Goal: Task Accomplishment & Management: Manage account settings

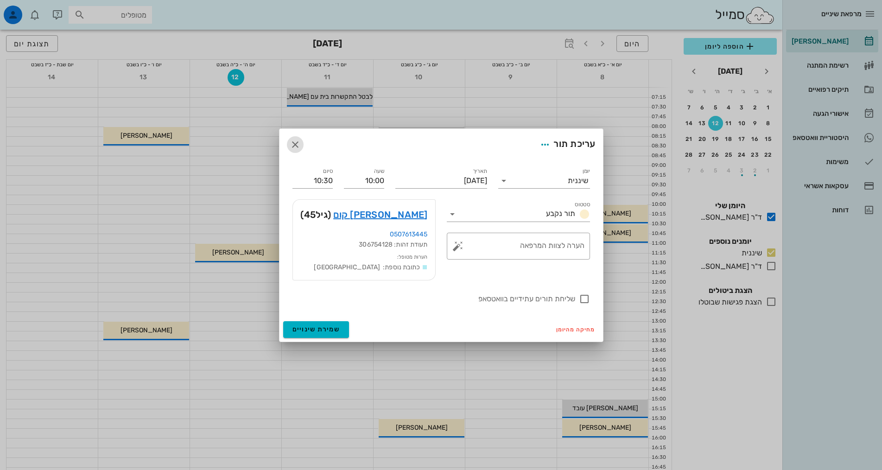
click at [293, 140] on icon "button" at bounding box center [295, 144] width 11 height 11
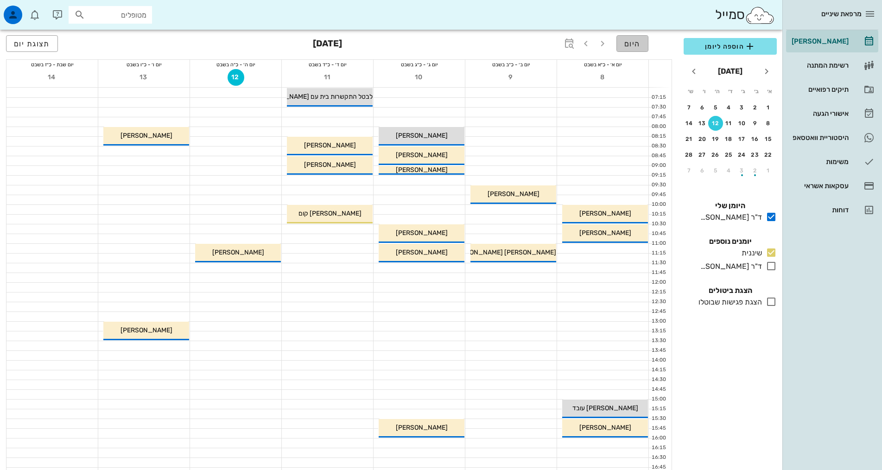
click at [639, 45] on span "היום" at bounding box center [633, 43] width 16 height 9
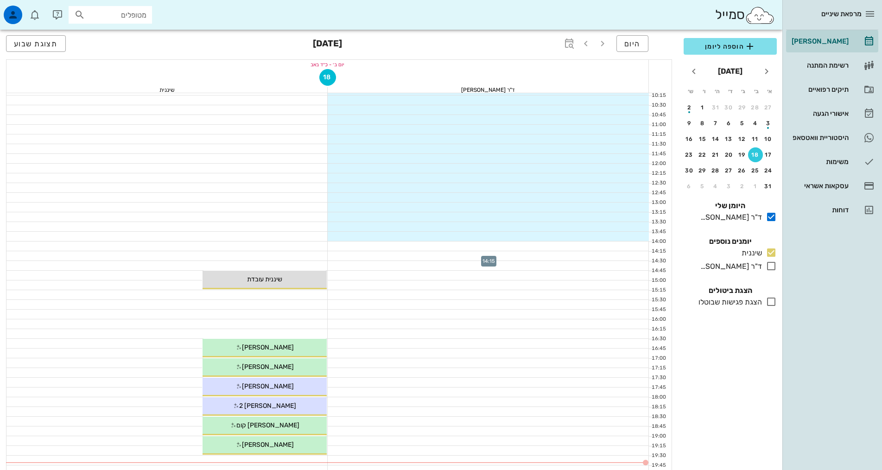
scroll to position [278, 0]
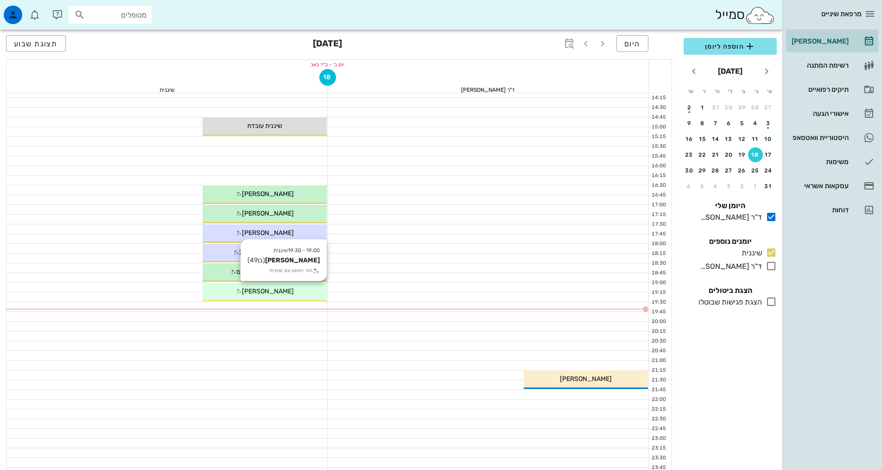
click at [242, 297] on div "19:00 - 19:30 שיננית [PERSON_NAME] (בן 49 ) תור ראשון עם שיננית [PERSON_NAME]" at bounding box center [265, 292] width 124 height 19
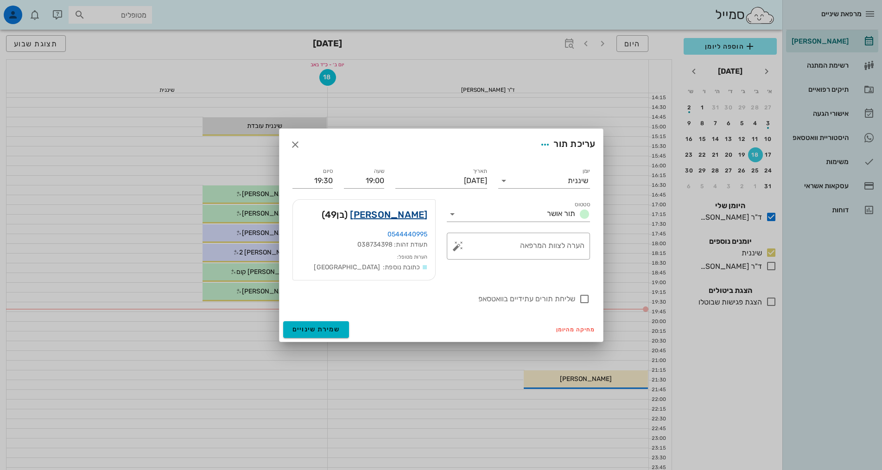
click at [418, 215] on link "[PERSON_NAME]" at bounding box center [388, 214] width 77 height 15
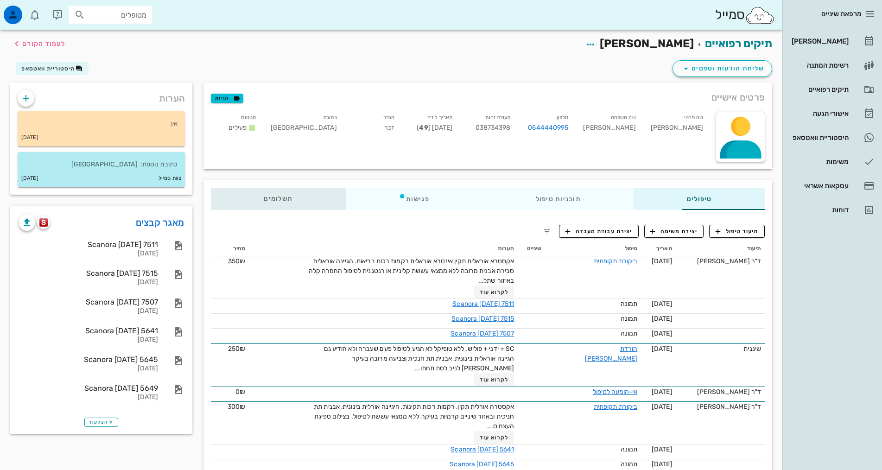
click at [264, 200] on span "תשלומים 0₪" at bounding box center [278, 199] width 29 height 6
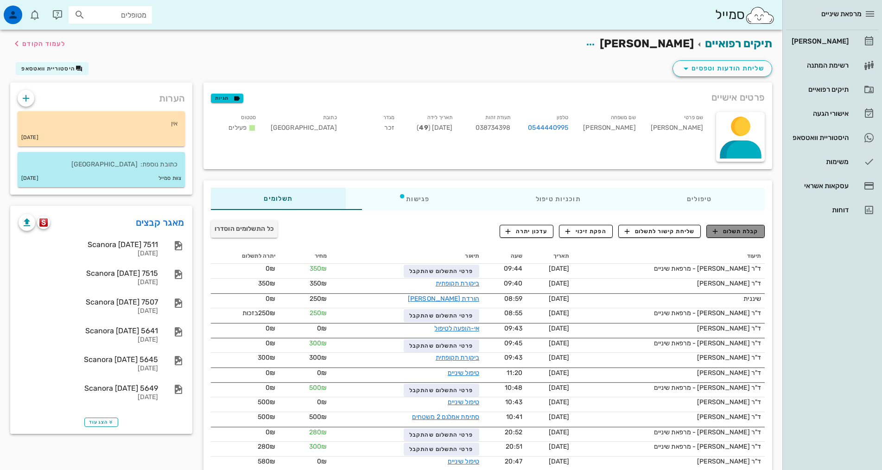
click at [753, 229] on span "קבלת תשלום" at bounding box center [736, 231] width 46 height 8
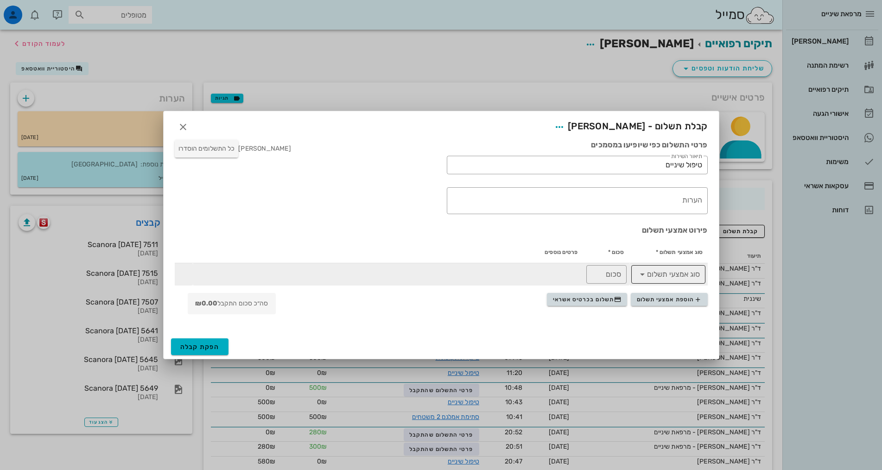
click at [669, 279] on input "סוג אמצעי תשלום" at bounding box center [675, 274] width 50 height 15
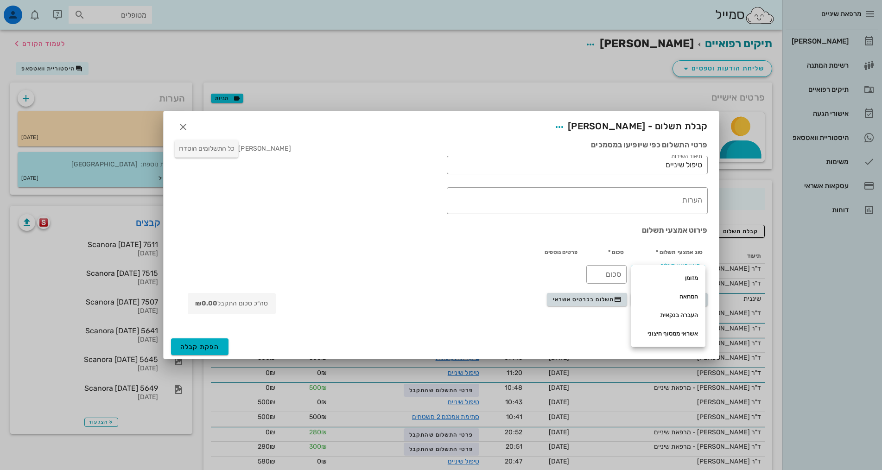
click at [678, 251] on th "סוג אמצעי תשלום *" at bounding box center [668, 252] width 79 height 22
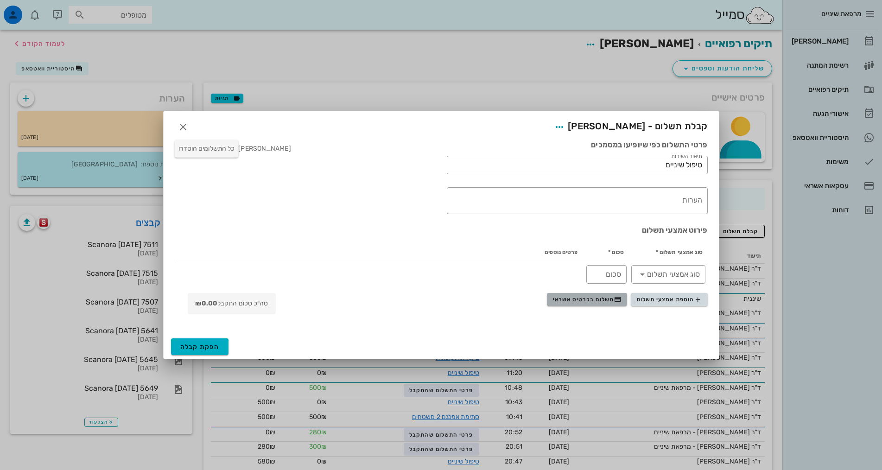
click at [592, 301] on span "תשלום בכרטיס אשראי" at bounding box center [587, 299] width 69 height 7
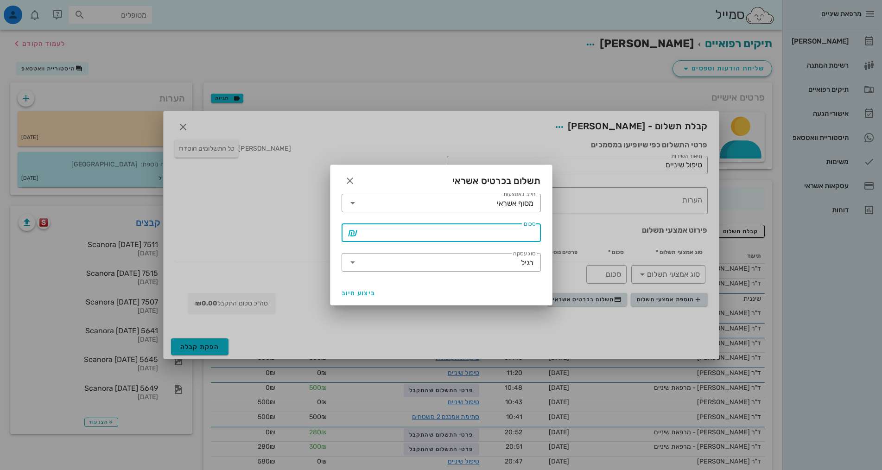
click at [504, 238] on input "סכום" at bounding box center [447, 232] width 175 height 15
type input "250"
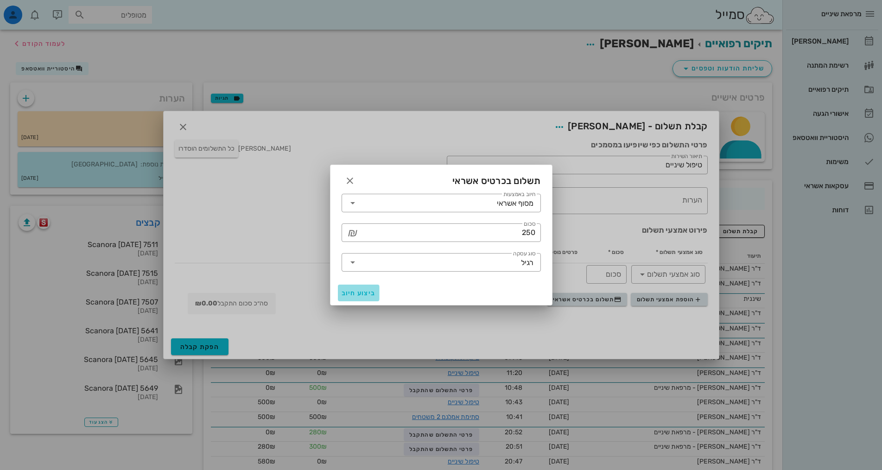
click at [363, 295] on span "ביצוע חיוב" at bounding box center [359, 293] width 34 height 8
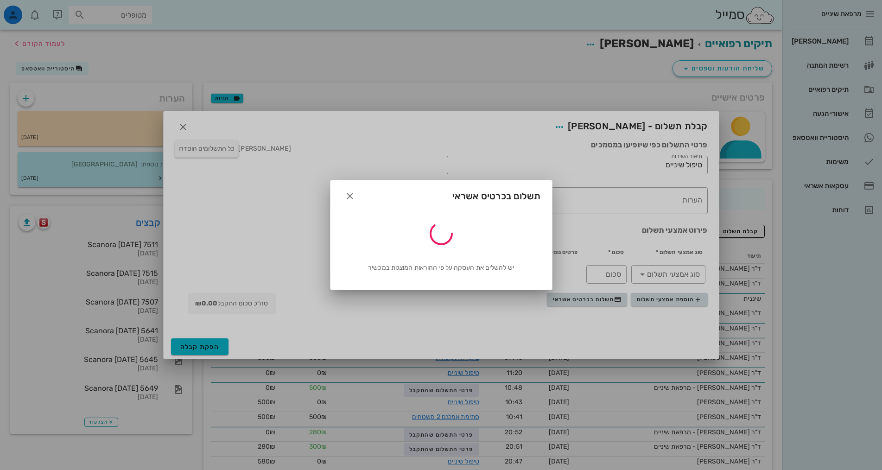
type input "250"
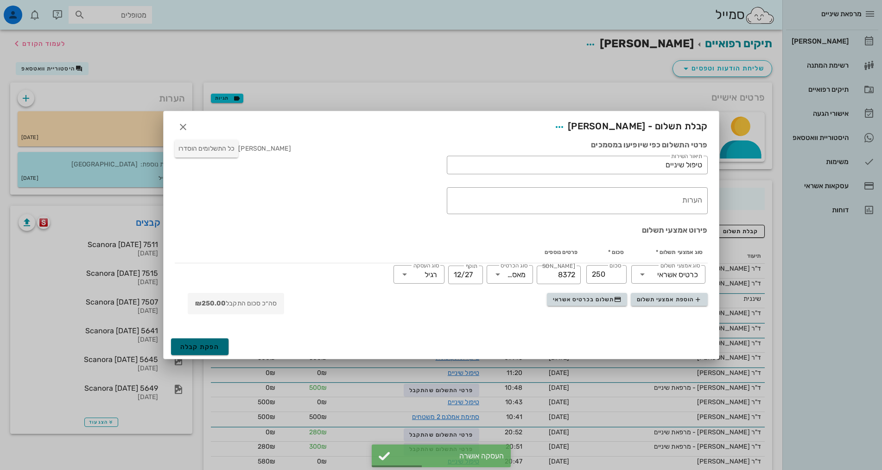
click at [217, 350] on span "הפקת קבלה" at bounding box center [199, 347] width 39 height 8
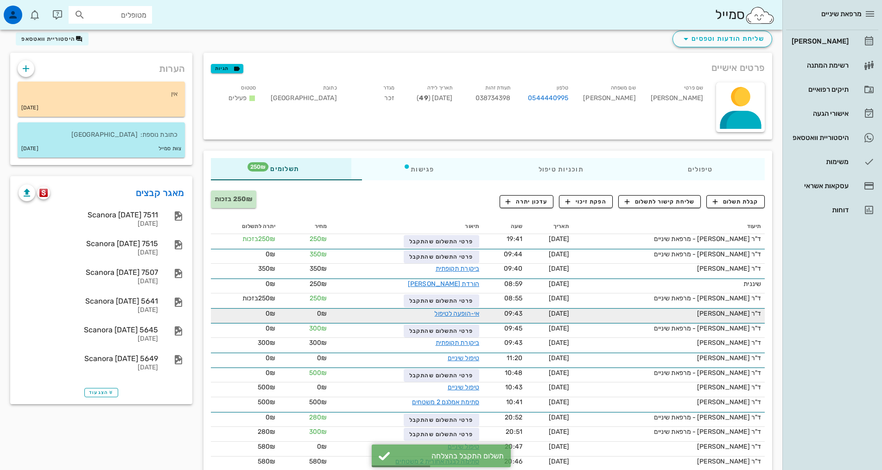
scroll to position [83, 0]
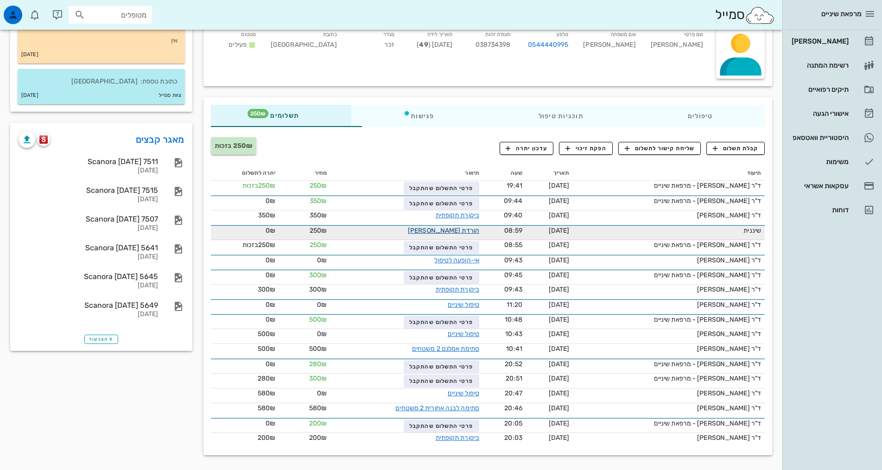
click at [440, 231] on link "הורדת [PERSON_NAME]" at bounding box center [443, 231] width 71 height 8
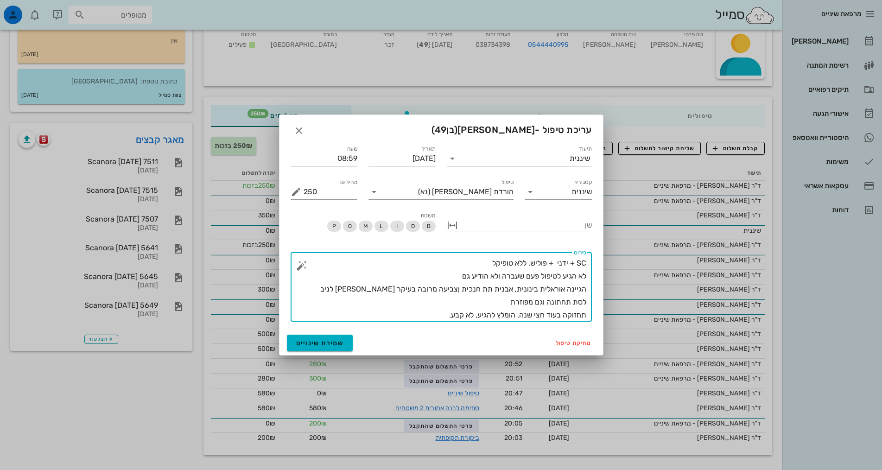
drag, startPoint x: 432, startPoint y: 313, endPoint x: 684, endPoint y: 218, distance: 269.5
click at [684, 218] on div "מרפאת שיניים [PERSON_NAME] רשימת המתנה תיקים רפואיים אישורי הגעה היסטוריית וואט…" at bounding box center [441, 193] width 882 height 553
type textarea "SC + ידני + פוליש. ללא טופיקל לא הגיע לטיפול פעם שעברה ולא הודיע גם הגיינה אורא…"
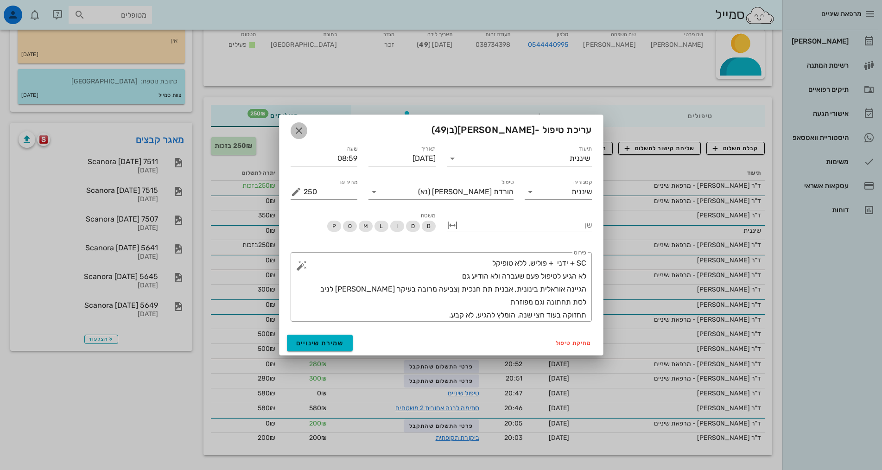
click at [295, 124] on button "button" at bounding box center [299, 130] width 17 height 17
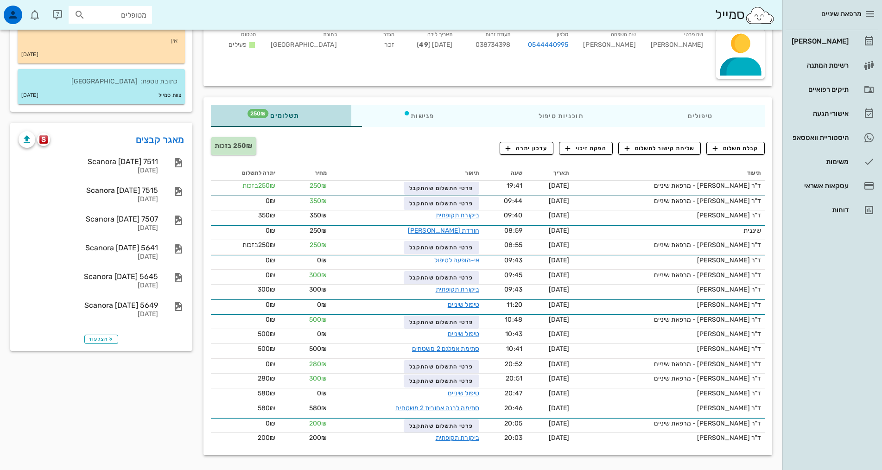
click at [270, 116] on div "תשלומים 250₪" at bounding box center [281, 116] width 140 height 22
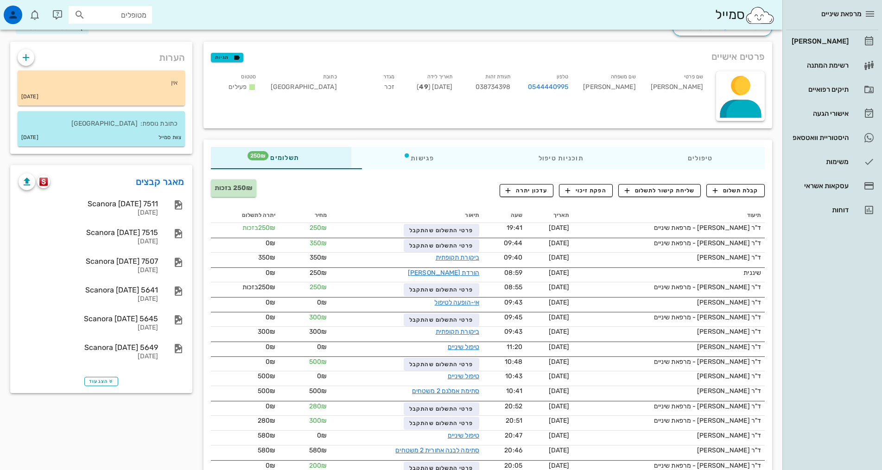
scroll to position [0, 0]
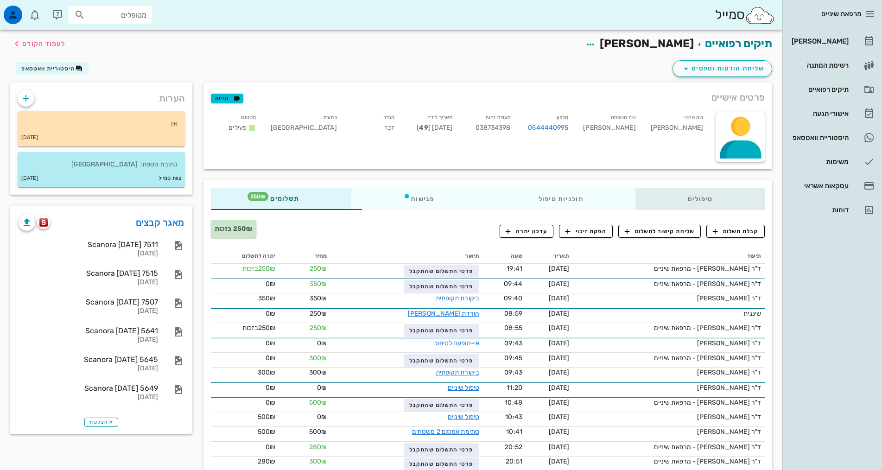
click at [677, 199] on div "טיפולים" at bounding box center [700, 199] width 129 height 22
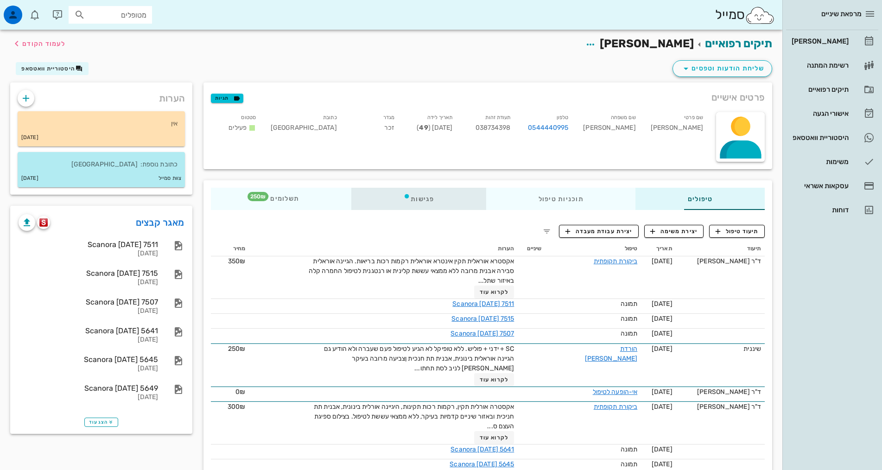
click at [393, 198] on div "פגישות" at bounding box center [418, 199] width 135 height 22
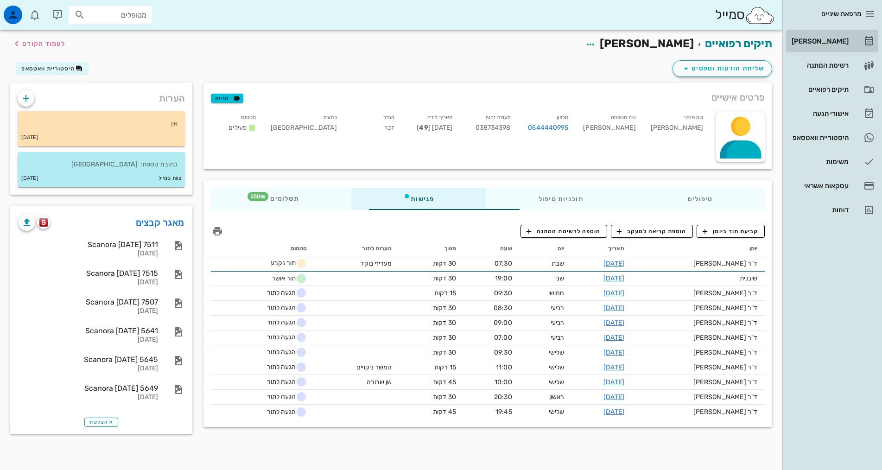
click at [848, 43] on div "[PERSON_NAME]" at bounding box center [819, 41] width 59 height 7
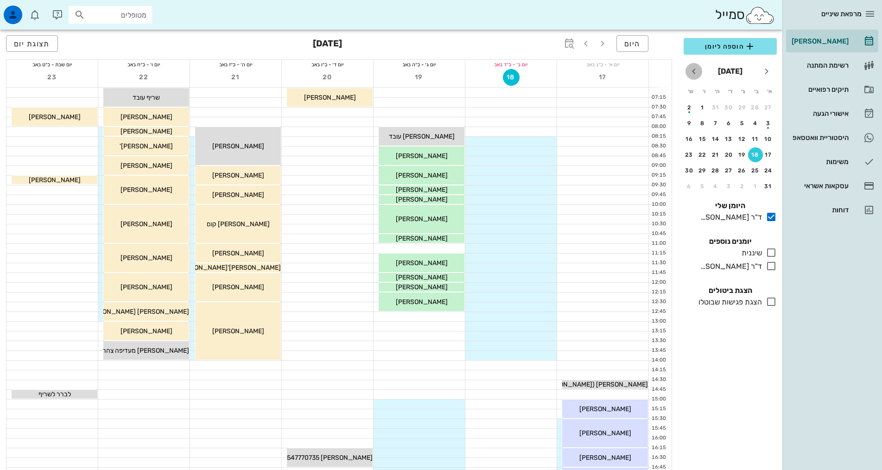
click at [693, 71] on icon "חודש הבא" at bounding box center [693, 71] width 11 height 11
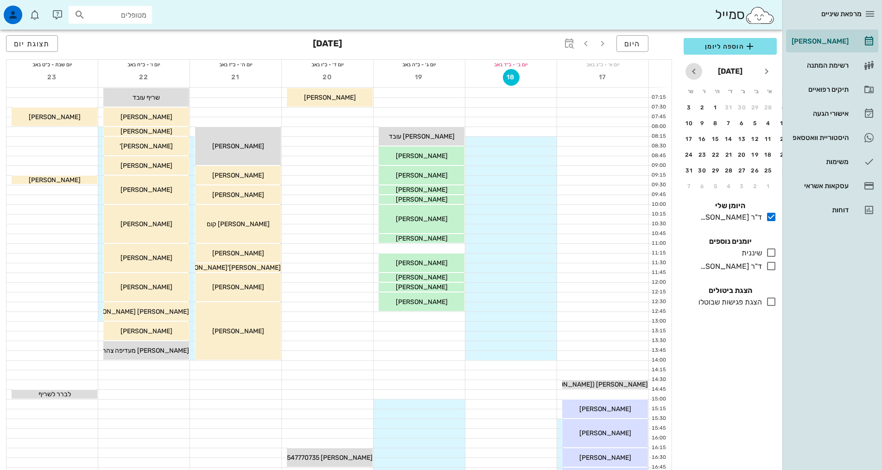
click at [693, 71] on icon "חודש הבא" at bounding box center [693, 71] width 11 height 11
click at [772, 253] on icon at bounding box center [771, 252] width 11 height 11
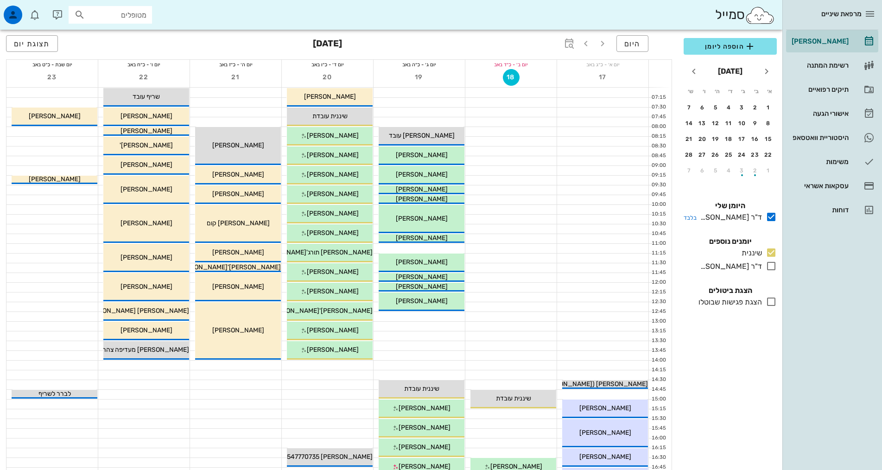
click at [772, 219] on icon at bounding box center [771, 216] width 11 height 11
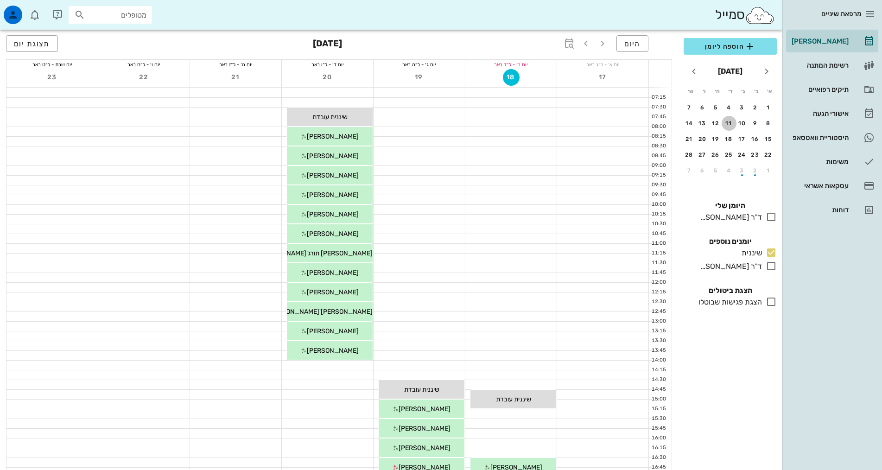
click at [728, 122] on div "11" at bounding box center [729, 123] width 15 height 6
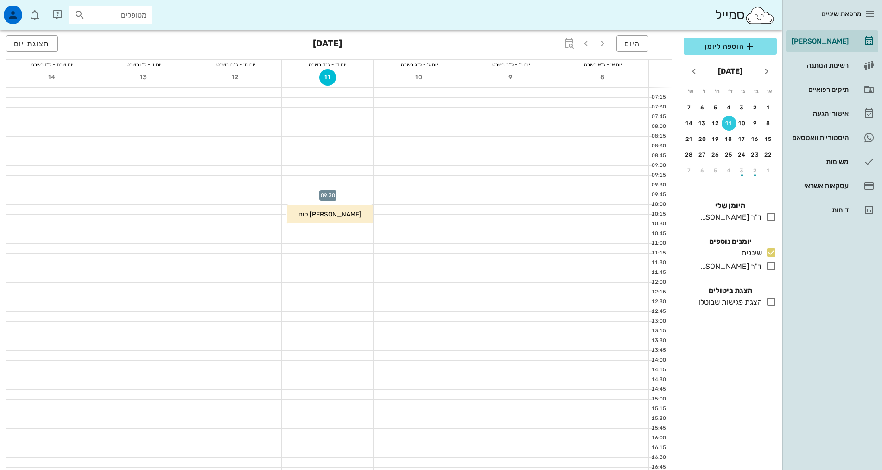
click at [347, 189] on div at bounding box center [327, 189] width 91 height 9
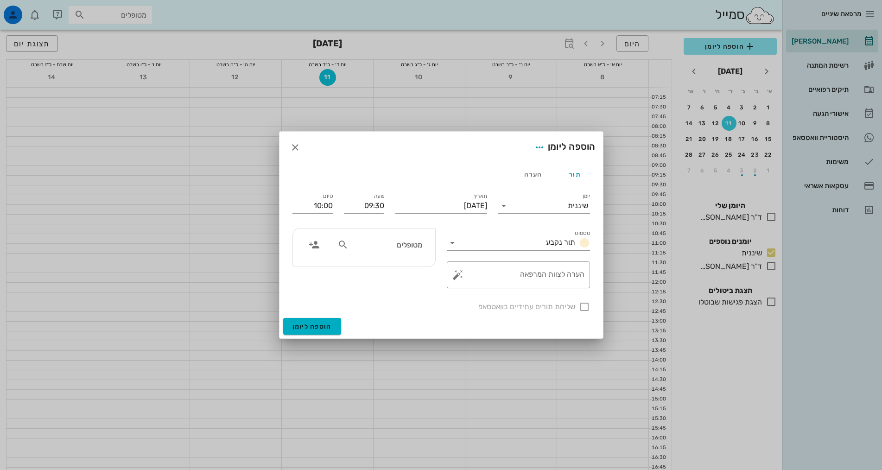
click at [399, 247] on input "מטופלים" at bounding box center [386, 245] width 71 height 12
type input "[PERSON_NAME]"
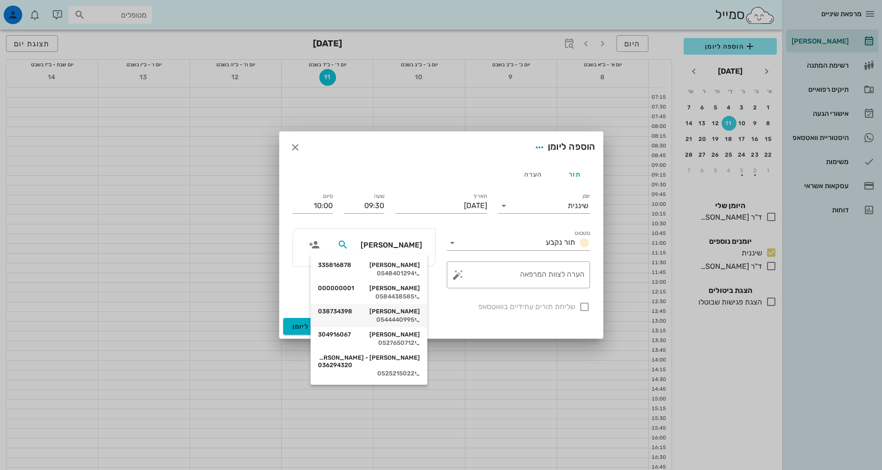
click at [413, 314] on div "[PERSON_NAME] 038734398" at bounding box center [369, 311] width 102 height 7
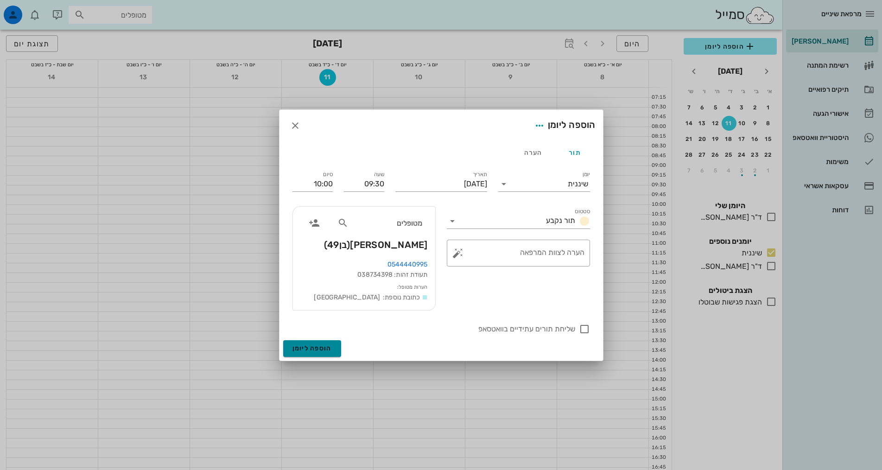
click at [311, 348] on span "הוספה ליומן" at bounding box center [312, 348] width 39 height 8
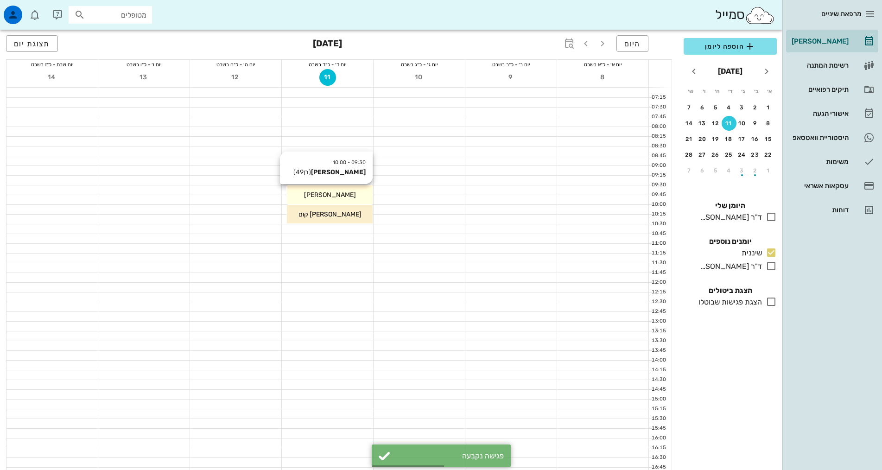
click at [319, 196] on div "[PERSON_NAME]" at bounding box center [330, 195] width 86 height 10
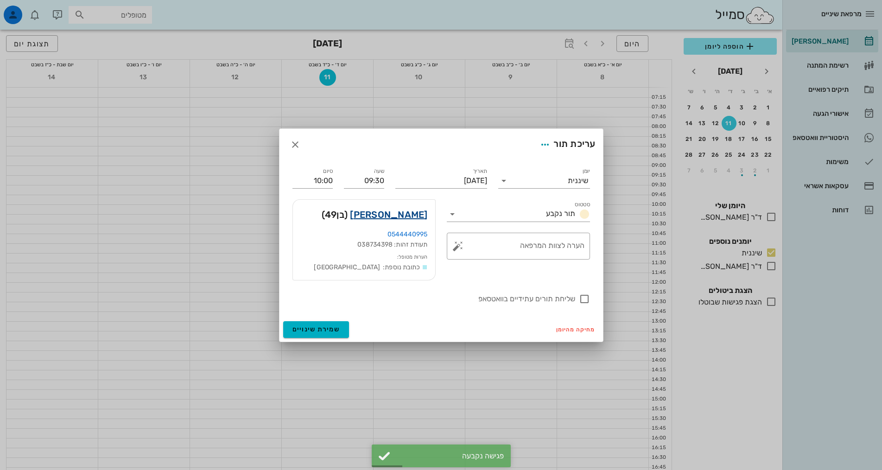
click at [423, 212] on link "[PERSON_NAME]" at bounding box center [388, 214] width 77 height 15
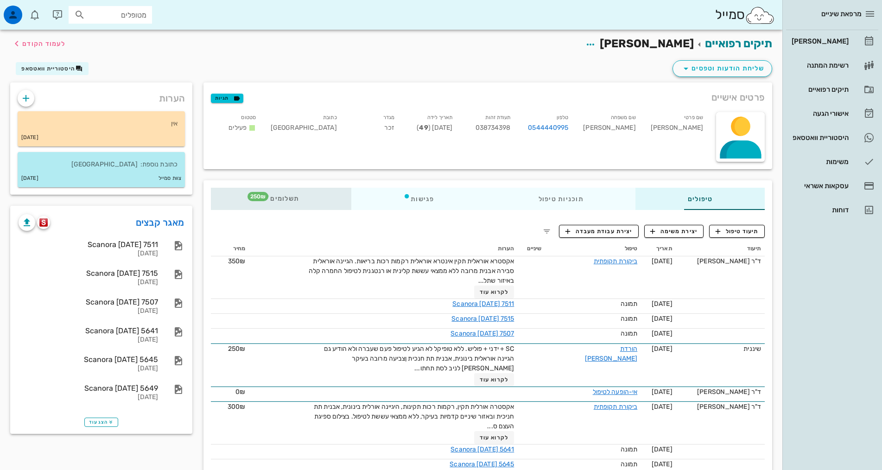
click at [263, 196] on span "תשלומים 250₪" at bounding box center [281, 199] width 36 height 6
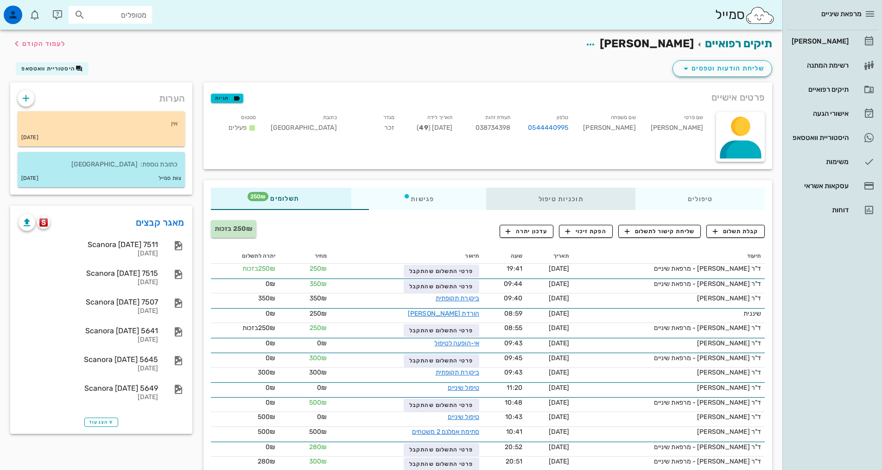
click at [571, 202] on div "תוכניות טיפול" at bounding box center [560, 199] width 149 height 22
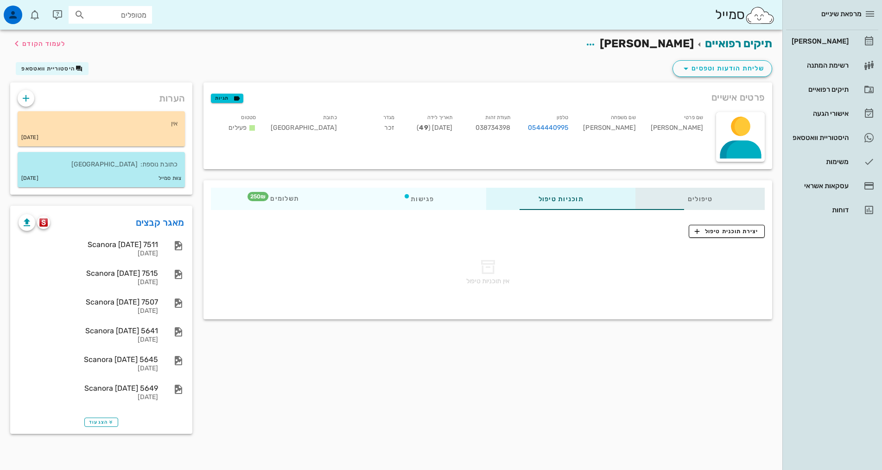
drag, startPoint x: 697, startPoint y: 188, endPoint x: 695, endPoint y: 192, distance: 4.8
click at [696, 189] on div "טיפולים" at bounding box center [700, 199] width 129 height 22
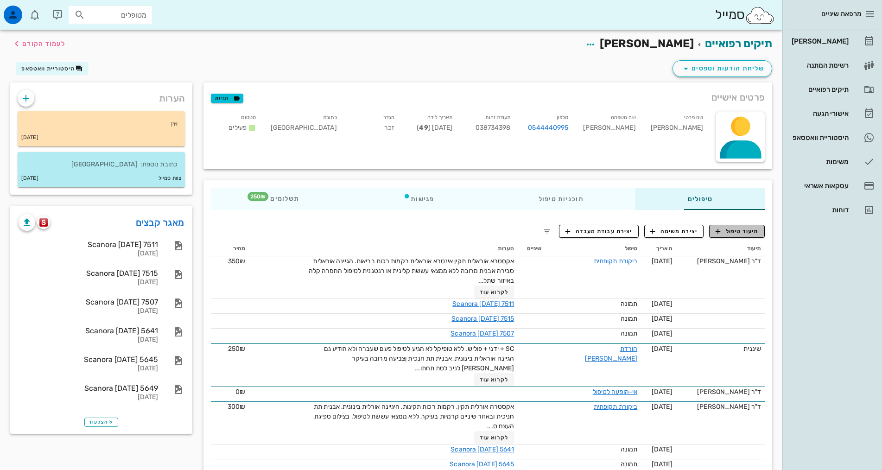
click at [739, 230] on span "תיעוד טיפול" at bounding box center [737, 231] width 43 height 8
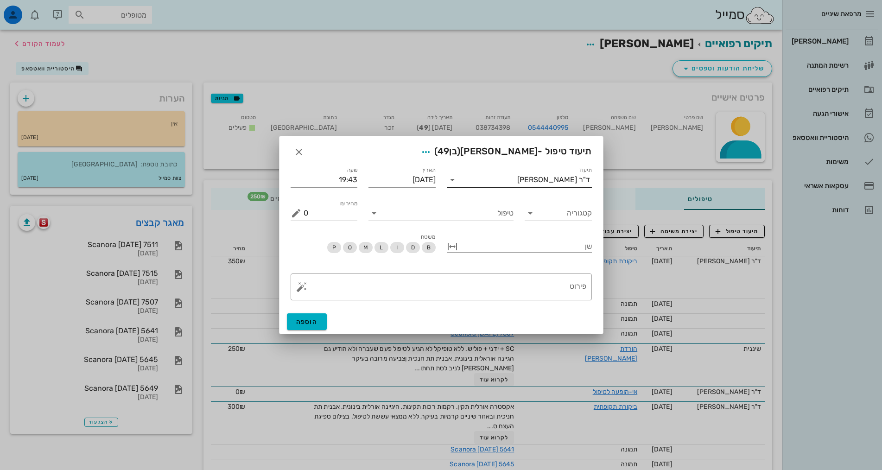
click at [569, 181] on div "ד"ר [PERSON_NAME]" at bounding box center [553, 180] width 73 height 8
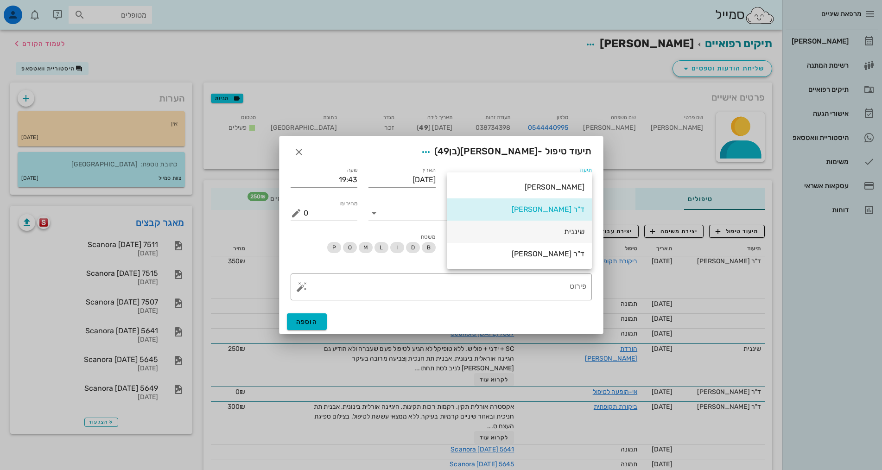
click at [576, 232] on div "שיננית" at bounding box center [519, 231] width 130 height 9
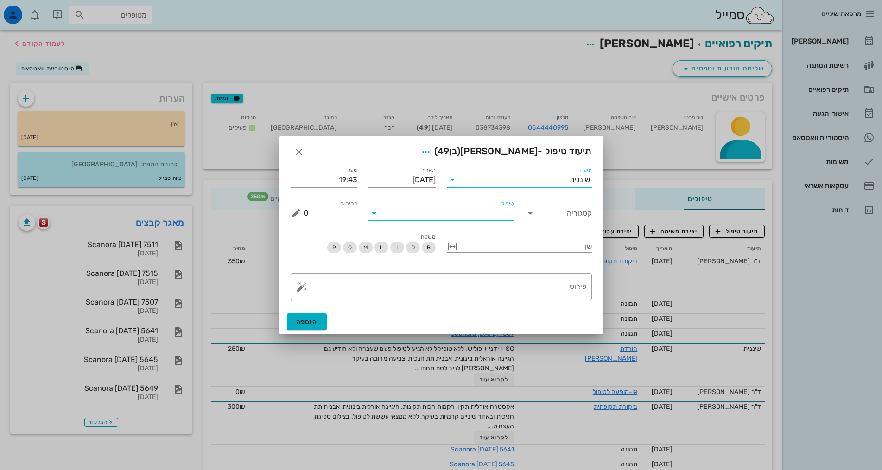
click at [492, 217] on input "טיפול" at bounding box center [448, 213] width 132 height 15
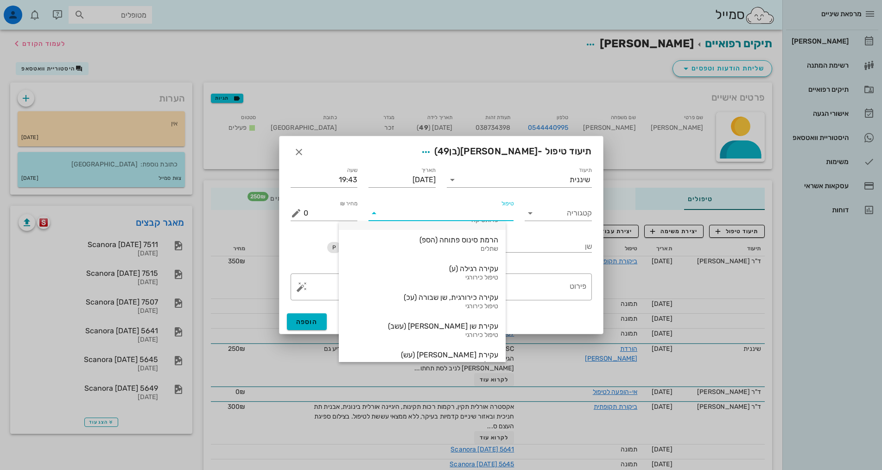
scroll to position [93, 0]
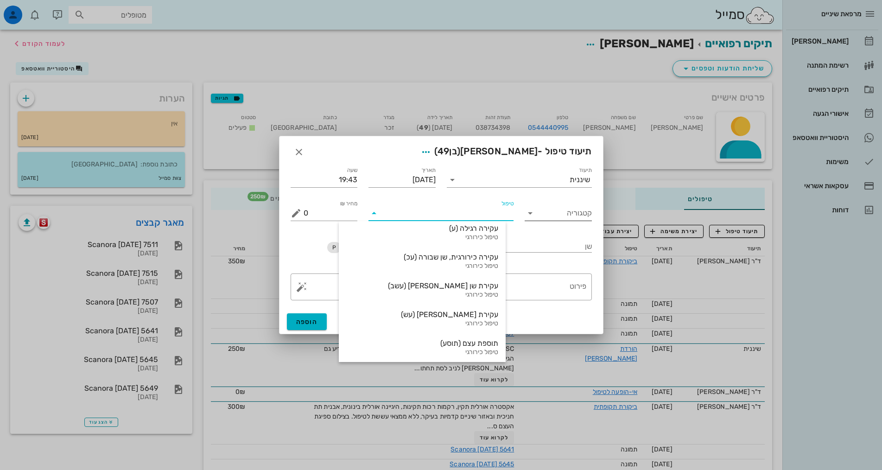
click at [580, 217] on input "קטגוריה" at bounding box center [566, 213] width 52 height 15
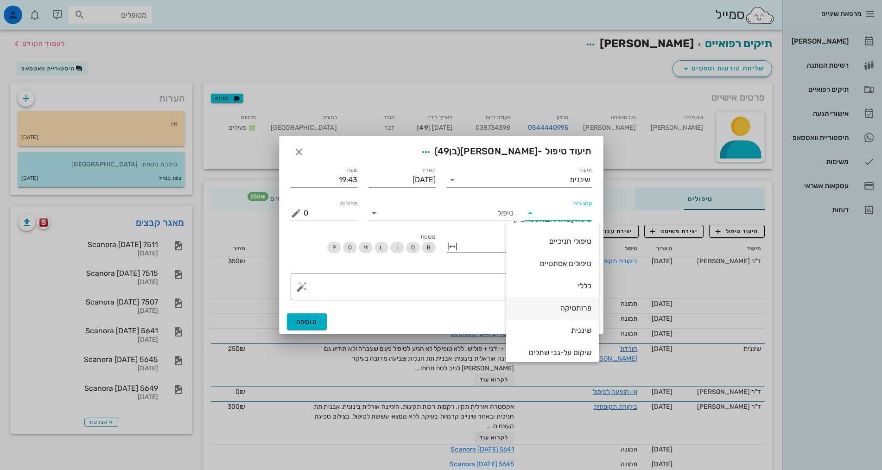
scroll to position [89, 0]
click at [574, 302] on div "שיננית" at bounding box center [553, 302] width 78 height 9
type input "שיננית"
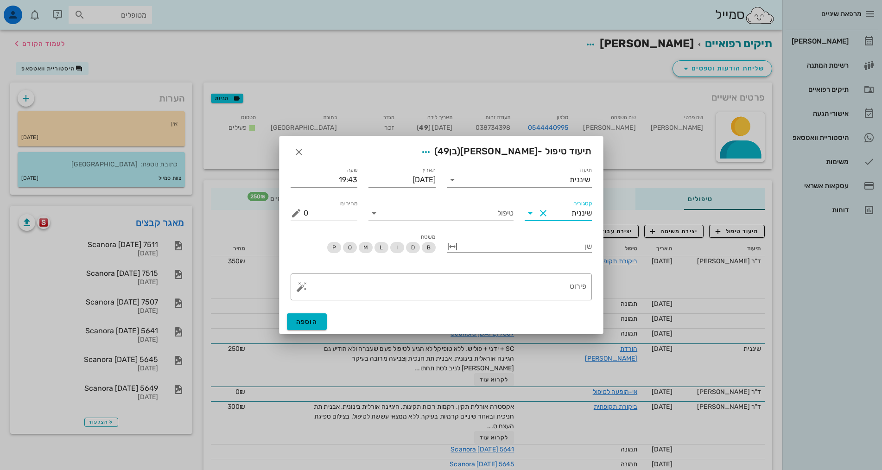
click at [513, 216] on input "טיפול" at bounding box center [448, 213] width 132 height 15
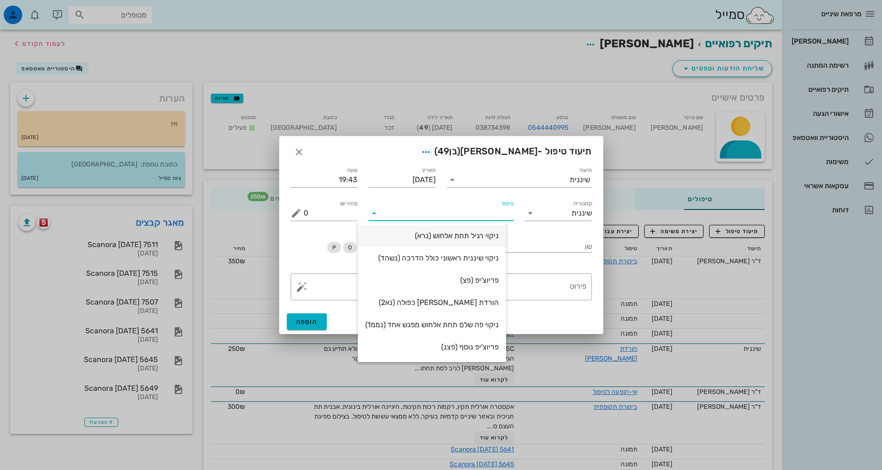
click at [506, 232] on div "ניקוי רגיל תחת אלחוש (נרא)" at bounding box center [432, 236] width 148 height 22
type input "350"
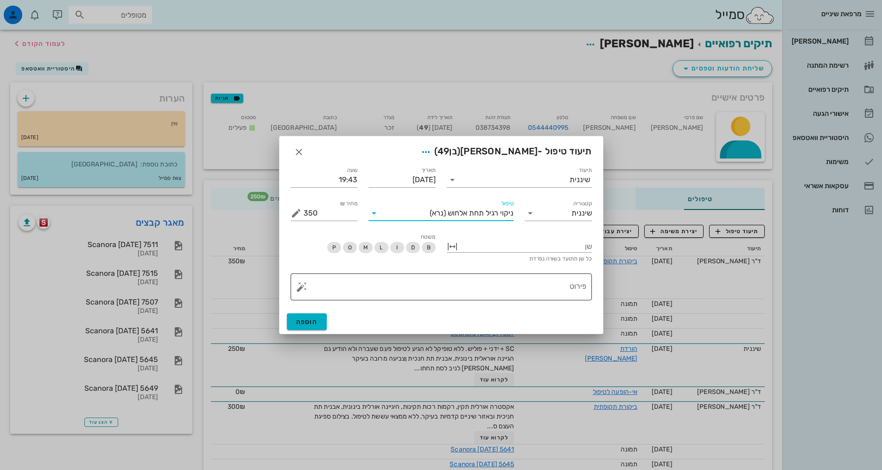
click at [558, 287] on textarea "פירוט" at bounding box center [445, 289] width 283 height 22
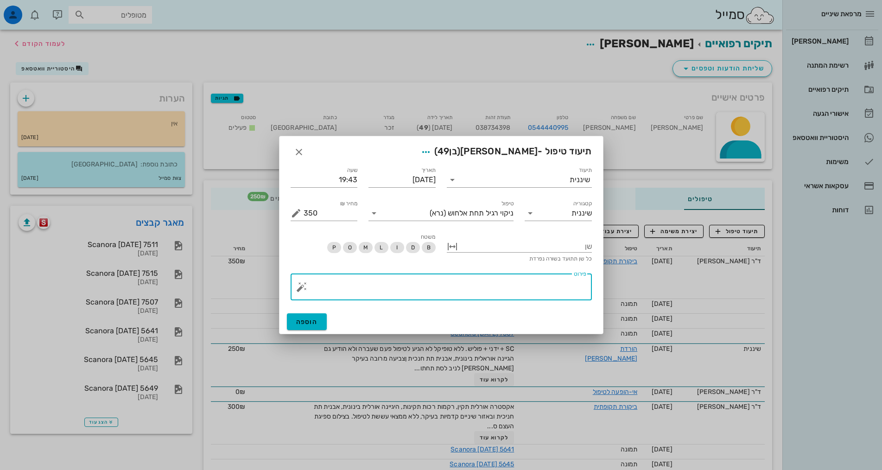
paste textarea "SC + ידני + פוליש. ללא טופיקל לא הגיע לטיפול פעם שעברה ולא הודיע גם הגיינה אורא…"
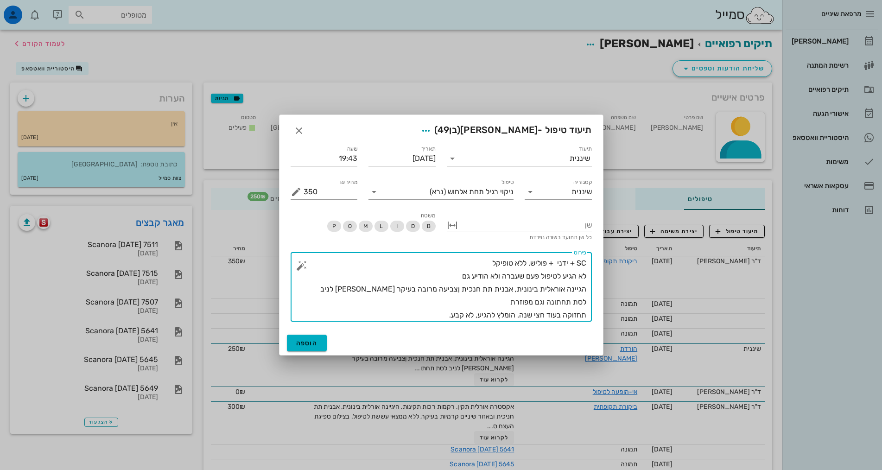
drag, startPoint x: 447, startPoint y: 277, endPoint x: 598, endPoint y: 271, distance: 150.3
click at [598, 271] on div "תיעוד שיננית תאריך [DATE] שעה 19:43 קטגוריה שיננית טיפול ניקוי רגיל תחת אלחוש (…" at bounding box center [442, 234] width 324 height 193
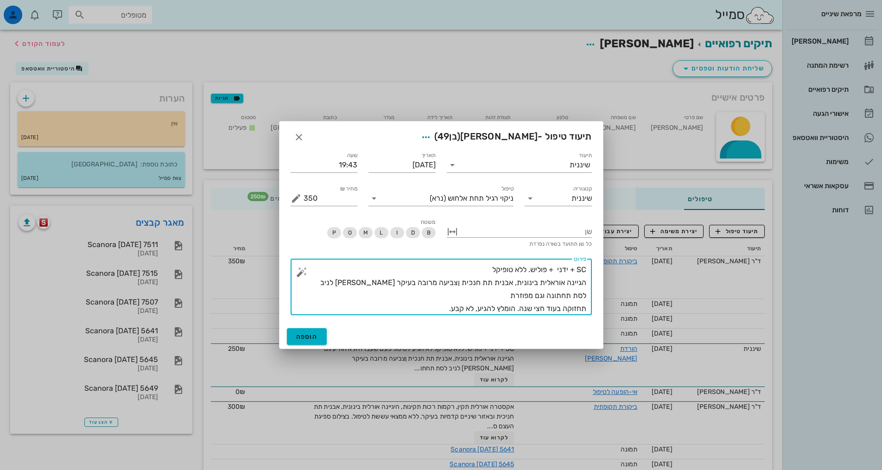
drag, startPoint x: 444, startPoint y: 309, endPoint x: 516, endPoint y: 303, distance: 73.0
click at [516, 303] on textarea "SC + ידני + פוליש. ללא טופיקל הגיינה אוראלית בינונית, אבנית תת חנכית ןצביעה מרו…" at bounding box center [445, 289] width 283 height 52
type textarea "SC + ידני + פוליש. ללא טופיקל הגיינה אוראלית בינונית, אבנית תת חנכית ןצביעה מרו…"
click at [307, 336] on span "הוספה" at bounding box center [307, 337] width 22 height 8
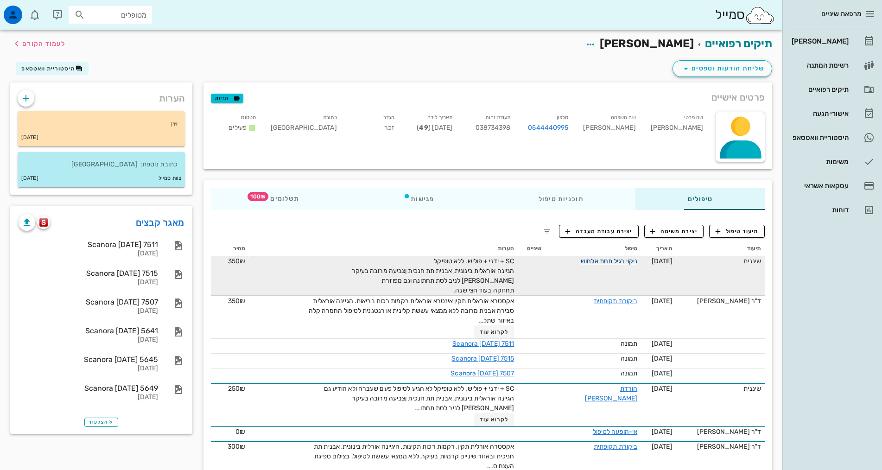
click at [616, 258] on link "ניקוי רגיל תחת אלחוש" at bounding box center [609, 261] width 57 height 8
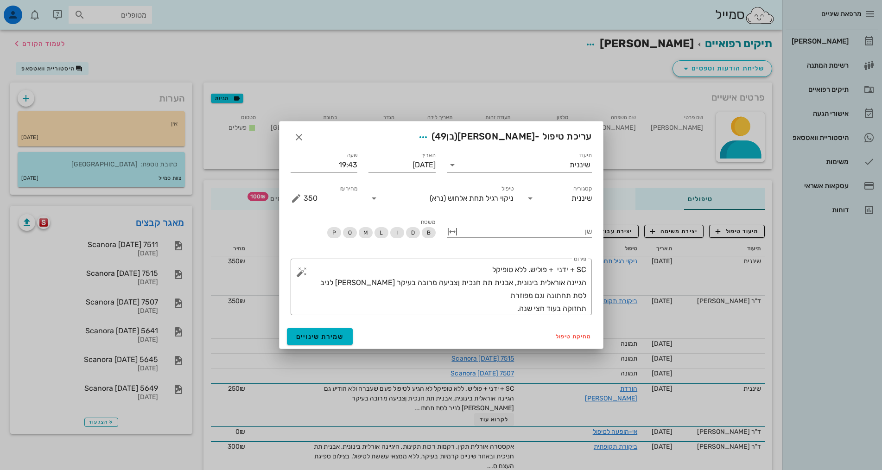
click at [483, 200] on span "ניקוי רגיל תחת אלחוש" at bounding box center [481, 198] width 66 height 8
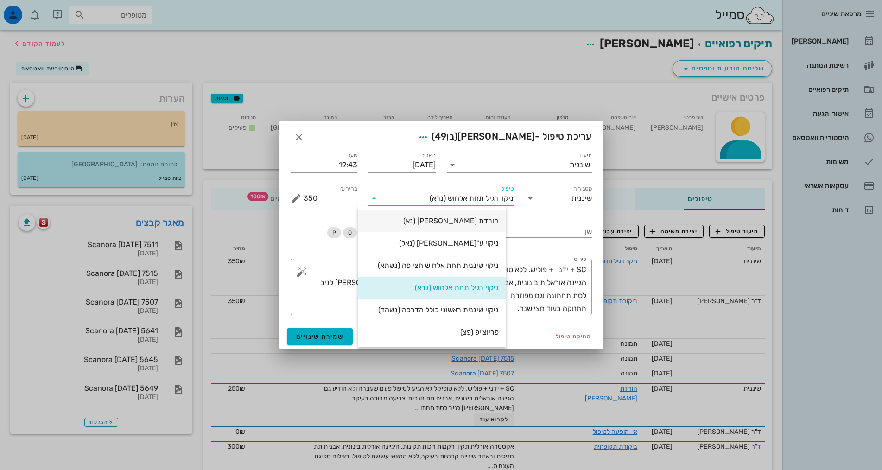
click at [480, 219] on div "הורדת [PERSON_NAME] (נא)" at bounding box center [432, 221] width 134 height 9
type input "250"
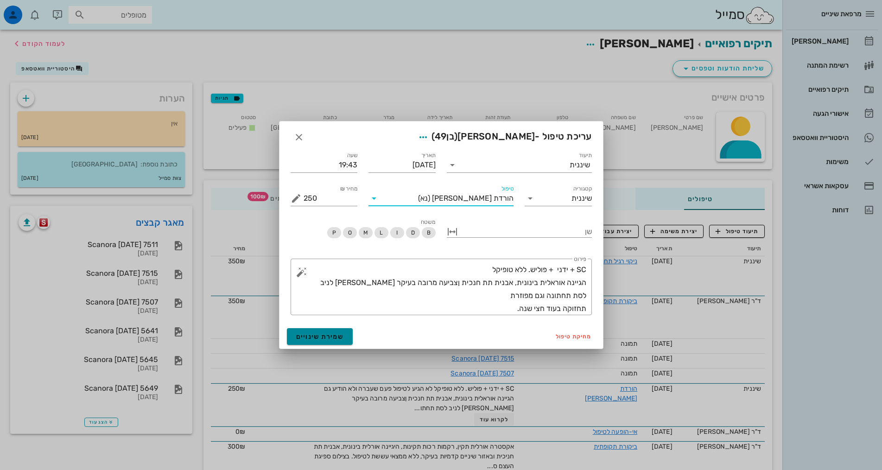
click at [340, 337] on span "שמירת שינויים" at bounding box center [320, 337] width 48 height 8
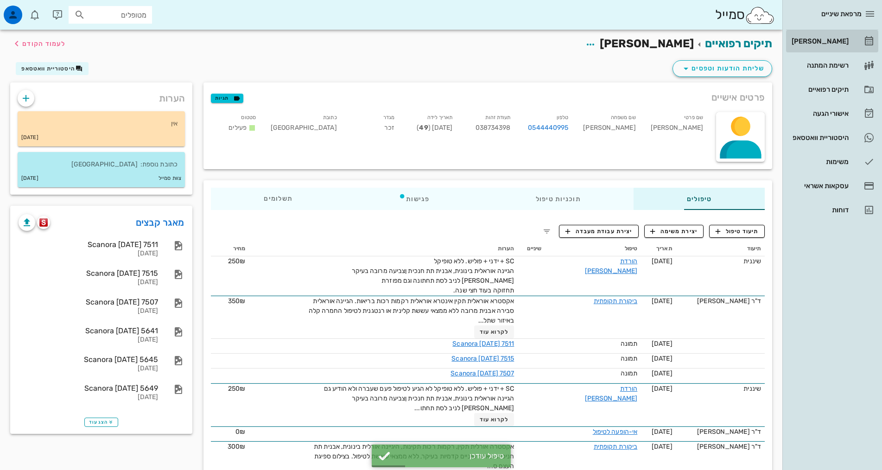
click at [845, 44] on div "[PERSON_NAME]" at bounding box center [819, 41] width 59 height 7
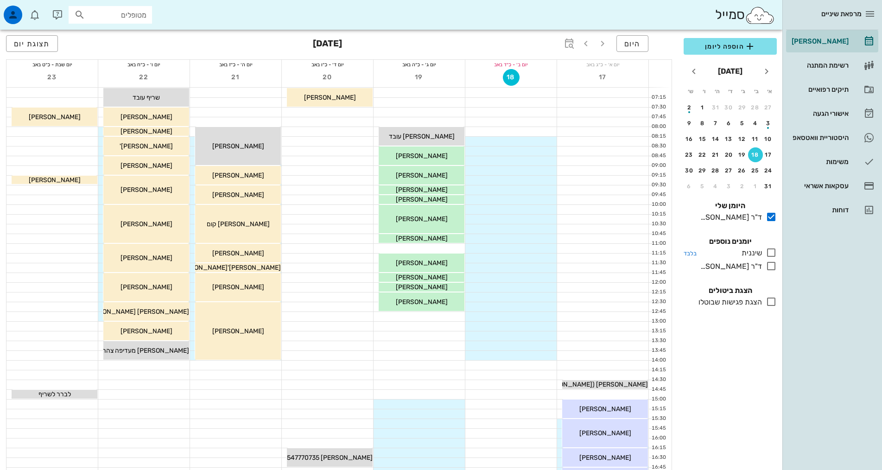
click at [771, 252] on icon at bounding box center [771, 252] width 11 height 11
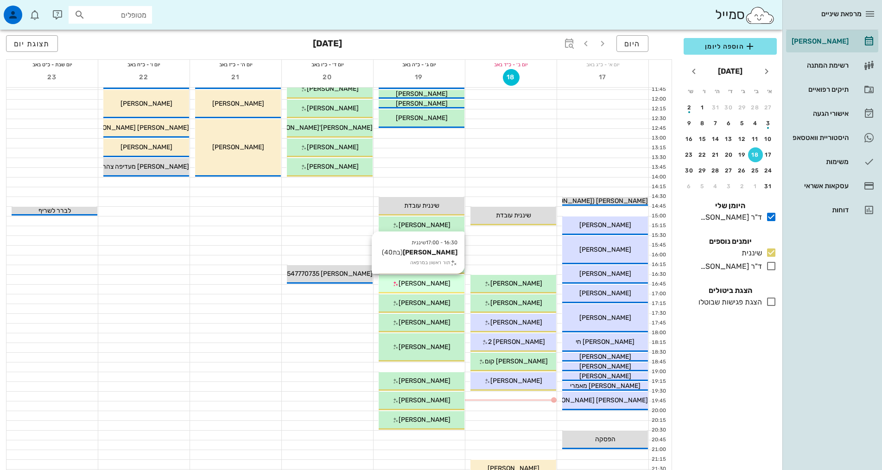
scroll to position [185, 0]
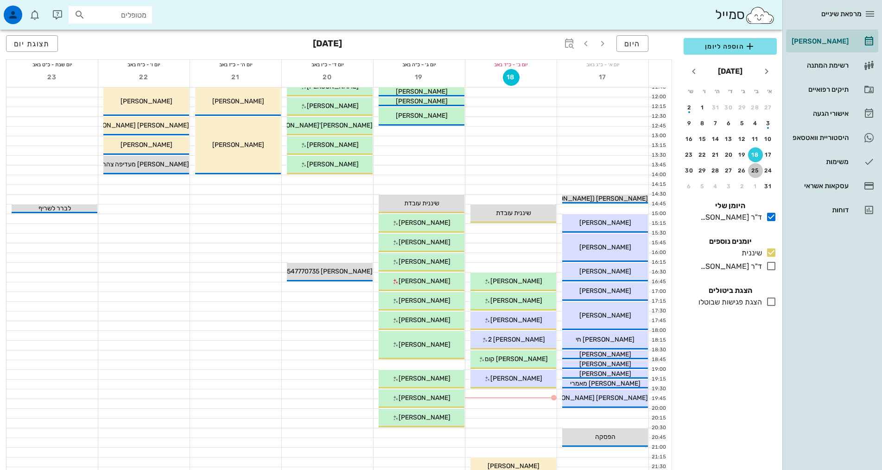
click at [758, 169] on div "25" at bounding box center [755, 170] width 15 height 6
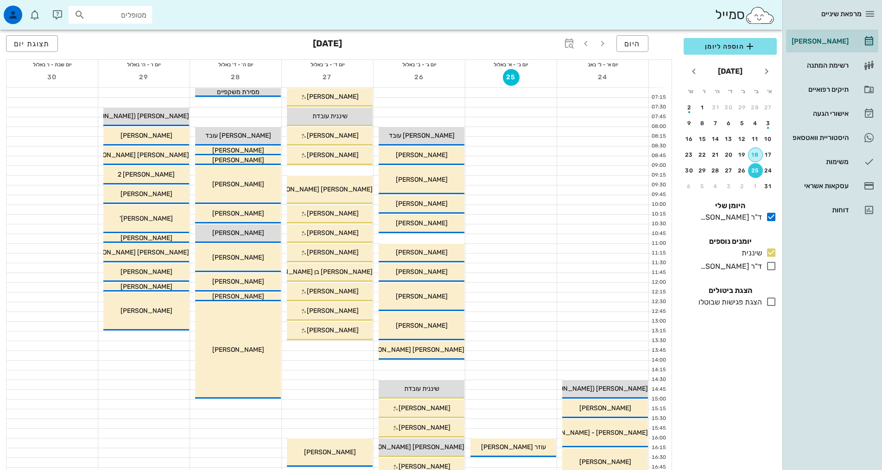
click at [754, 155] on div "18" at bounding box center [756, 155] width 14 height 6
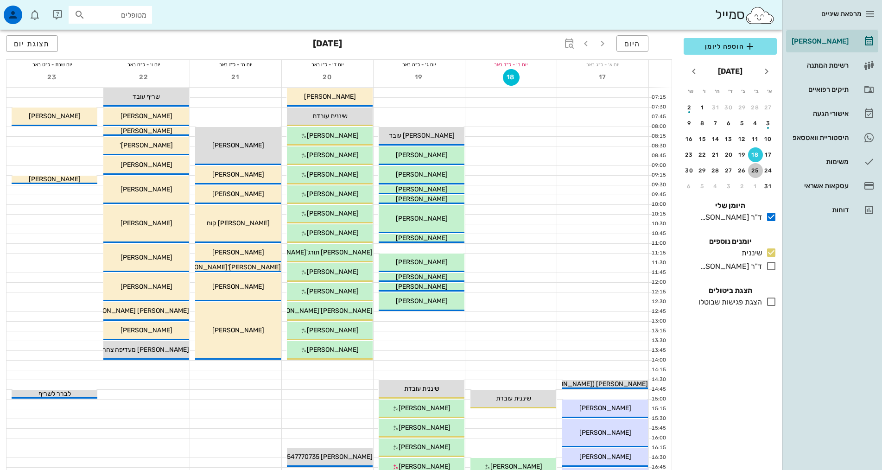
click at [753, 167] on div "25" at bounding box center [755, 170] width 15 height 6
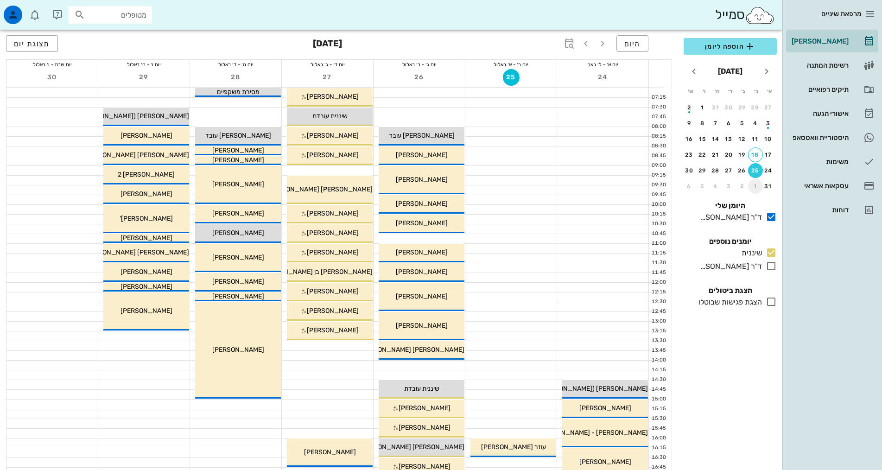
click at [754, 185] on div "1" at bounding box center [755, 186] width 15 height 6
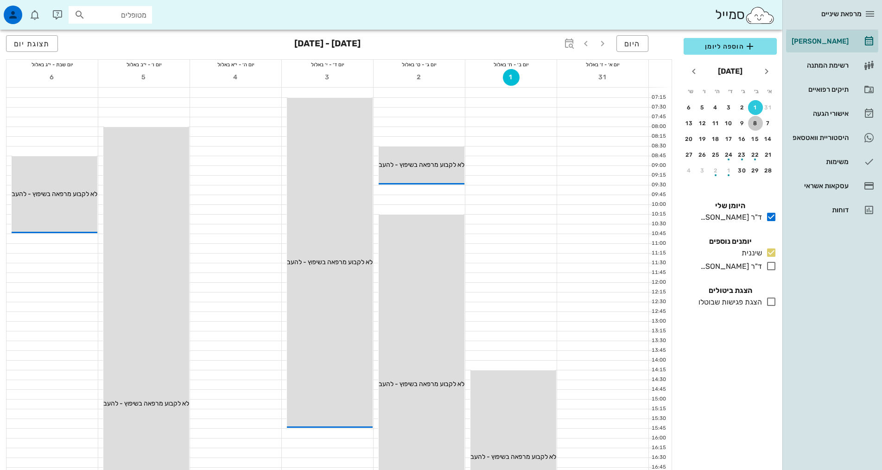
click at [757, 124] on div "8" at bounding box center [755, 123] width 15 height 6
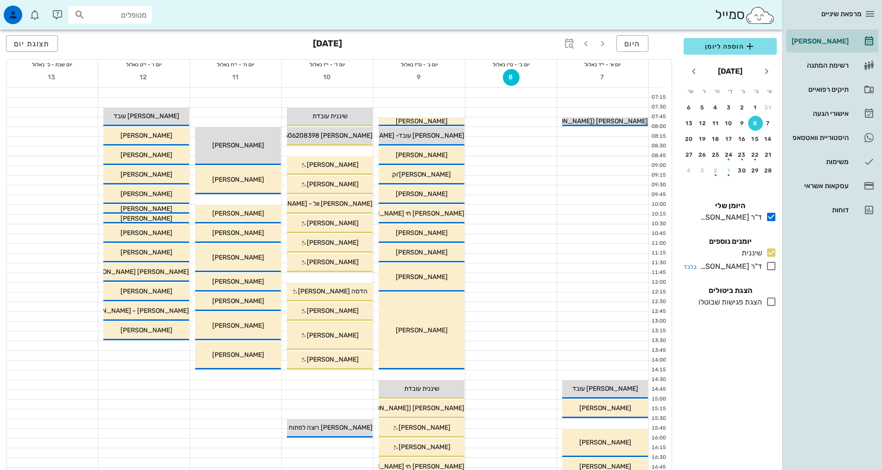
click at [771, 268] on icon at bounding box center [771, 266] width 11 height 11
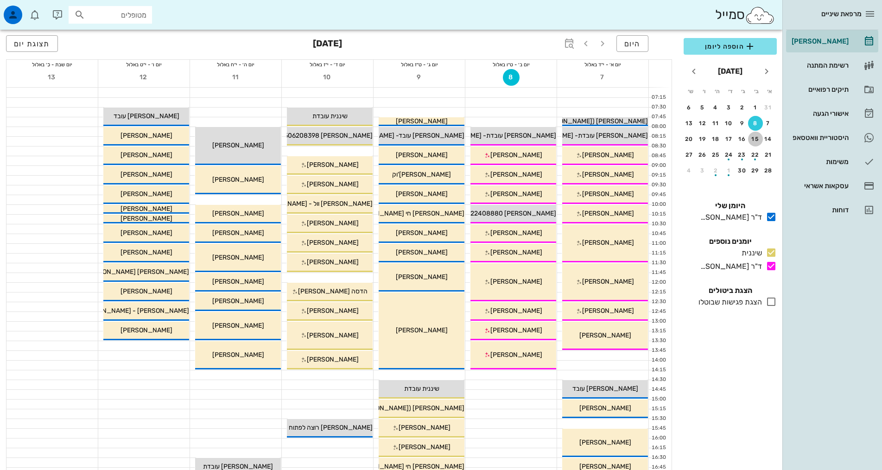
click at [756, 134] on button "15" at bounding box center [755, 139] width 15 height 15
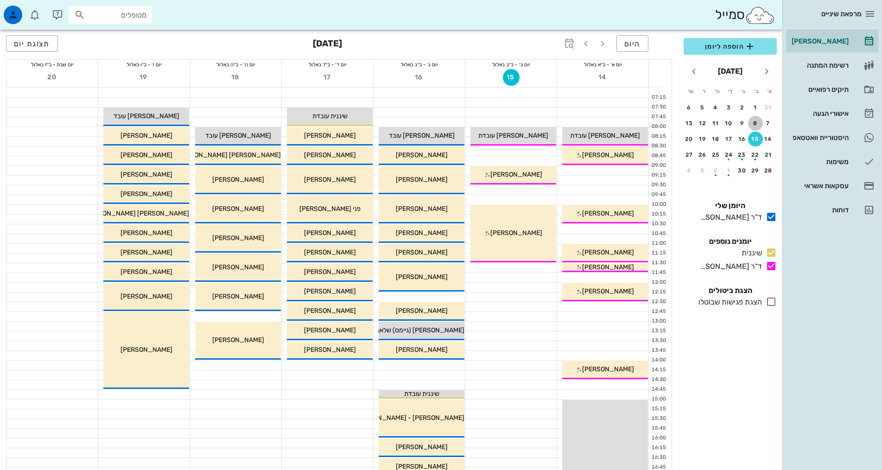
click at [757, 125] on div "8" at bounding box center [755, 123] width 15 height 6
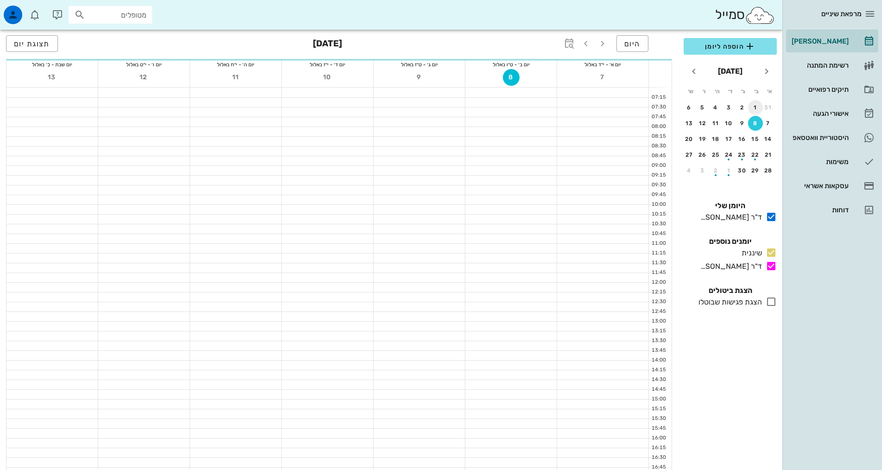
click at [757, 111] on button "1" at bounding box center [755, 107] width 15 height 15
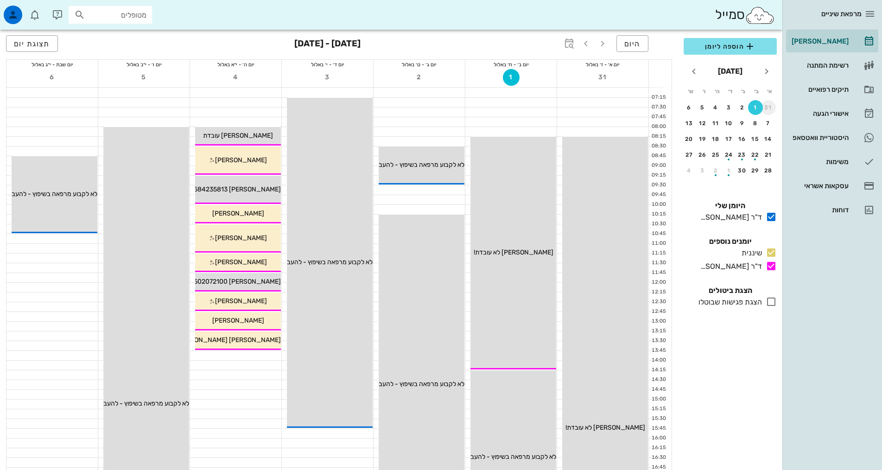
click at [768, 107] on div "31" at bounding box center [768, 107] width 15 height 6
click at [752, 171] on div "25" at bounding box center [755, 170] width 15 height 6
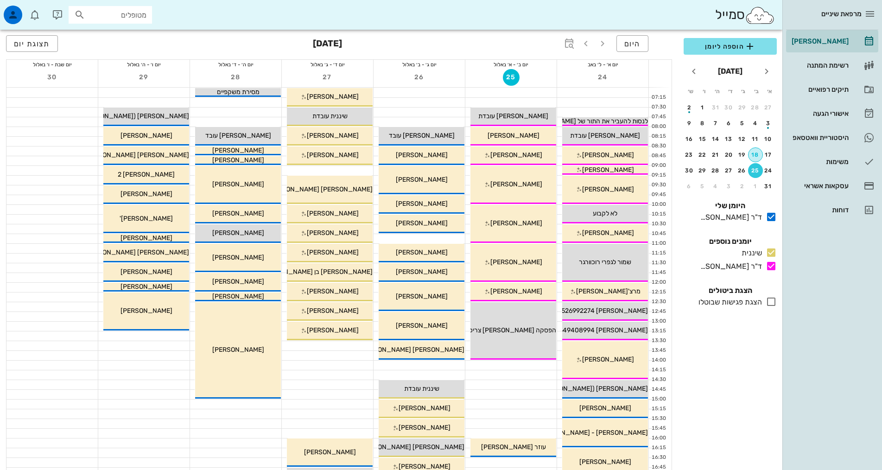
click at [752, 152] on div "18" at bounding box center [756, 155] width 14 height 6
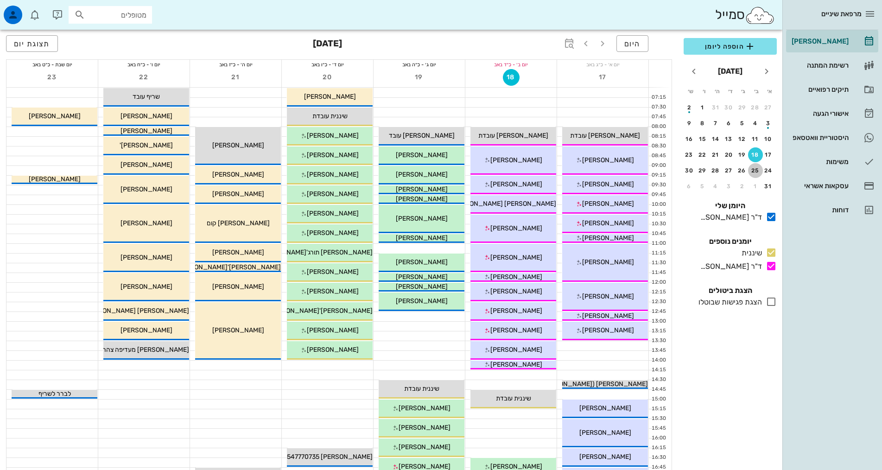
click at [754, 168] on div "25" at bounding box center [755, 170] width 15 height 6
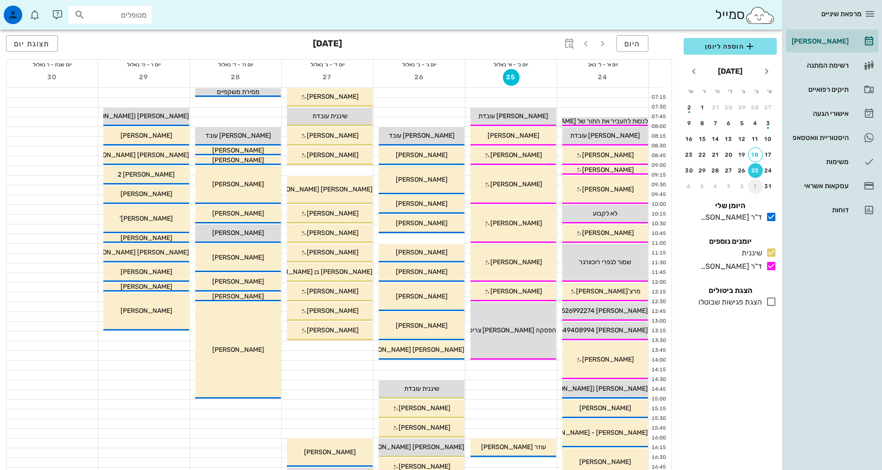
click at [755, 185] on div "1" at bounding box center [755, 186] width 15 height 6
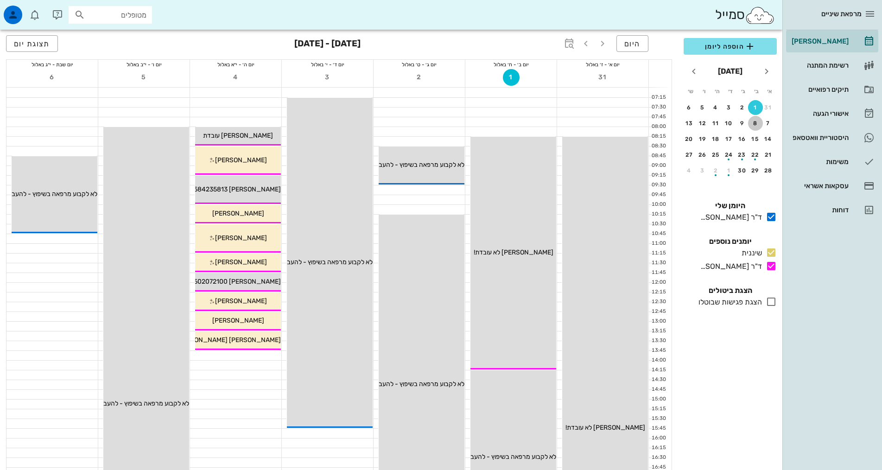
click at [753, 124] on div "8" at bounding box center [755, 123] width 15 height 6
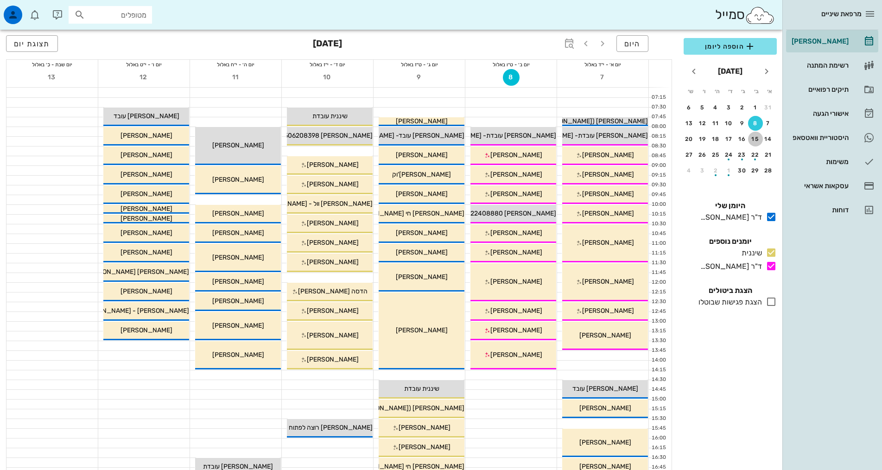
click at [753, 134] on button "15" at bounding box center [755, 139] width 15 height 15
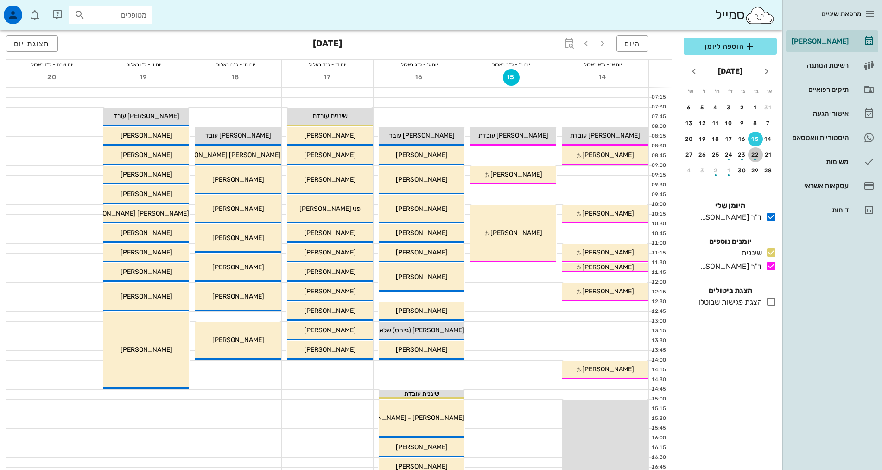
click at [752, 153] on div "22" at bounding box center [755, 155] width 15 height 6
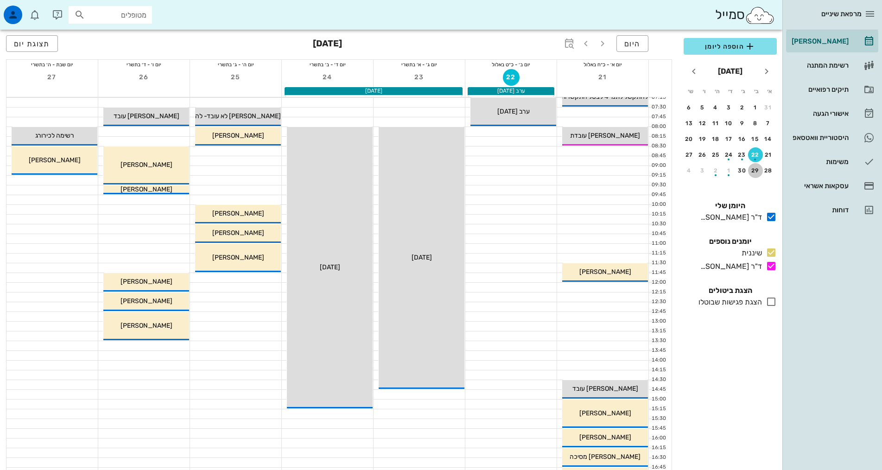
click at [758, 173] on div "29" at bounding box center [755, 170] width 15 height 6
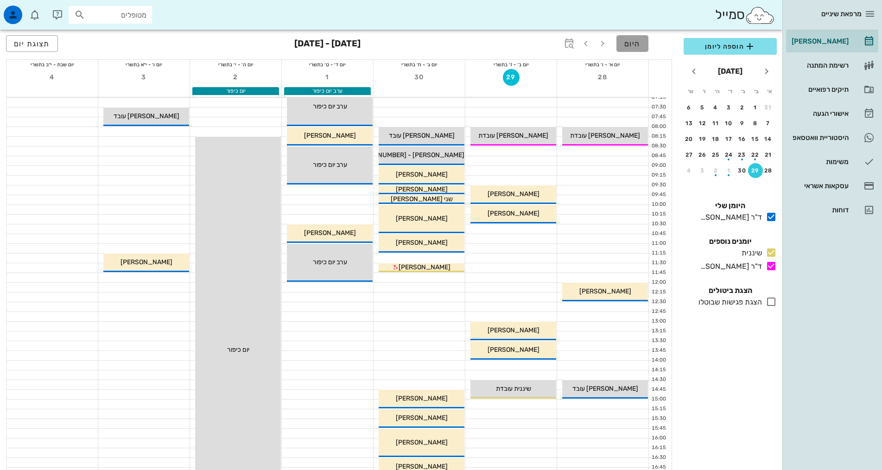
click at [634, 47] on span "היום" at bounding box center [633, 43] width 16 height 9
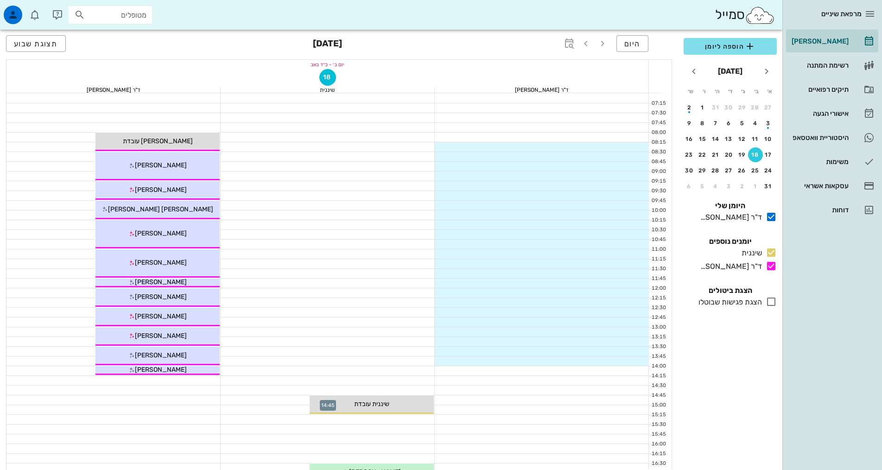
scroll to position [185, 0]
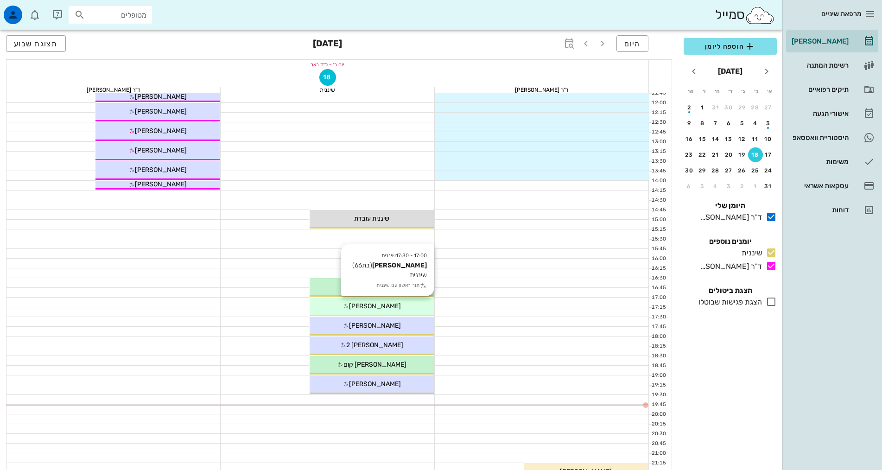
click at [407, 307] on div "[PERSON_NAME]" at bounding box center [372, 306] width 124 height 10
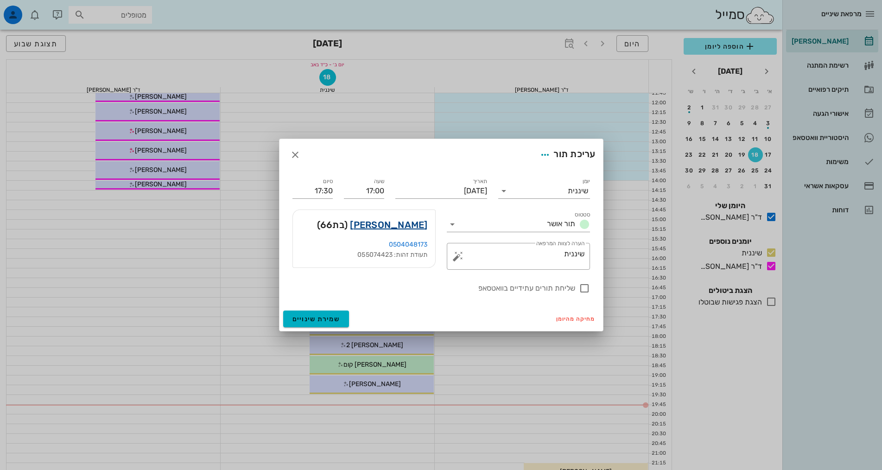
click at [402, 223] on link "[PERSON_NAME]" at bounding box center [388, 224] width 77 height 15
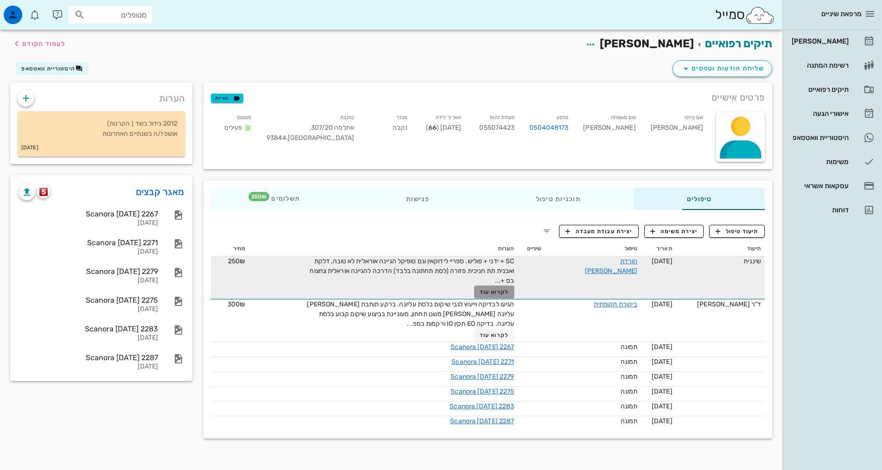
click at [480, 292] on span "לקרוא עוד" at bounding box center [494, 292] width 29 height 6
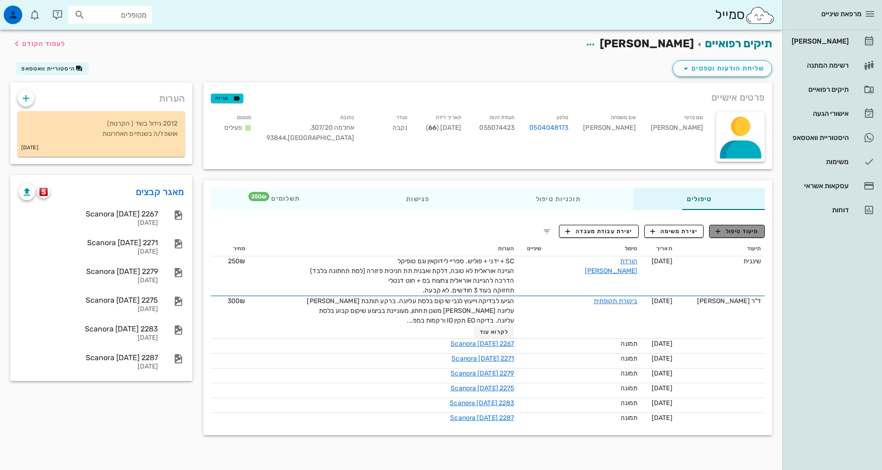
click at [745, 232] on span "תיעוד טיפול" at bounding box center [737, 231] width 43 height 8
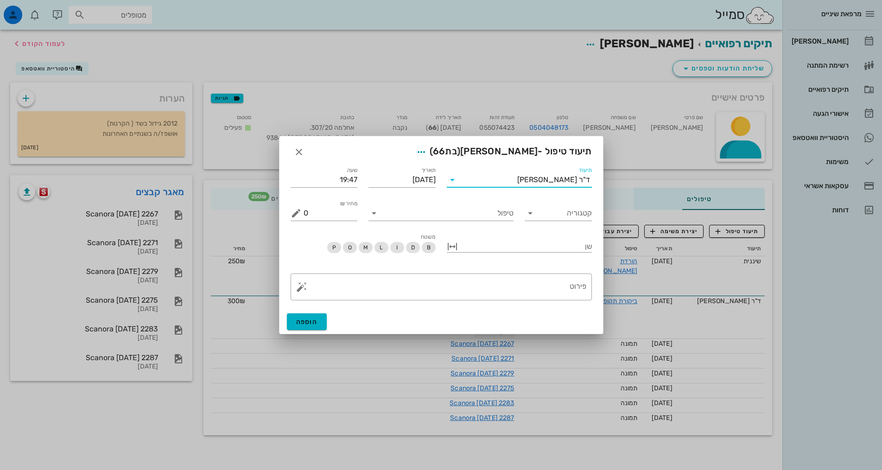
click at [517, 178] on input "תיעוד" at bounding box center [488, 179] width 57 height 15
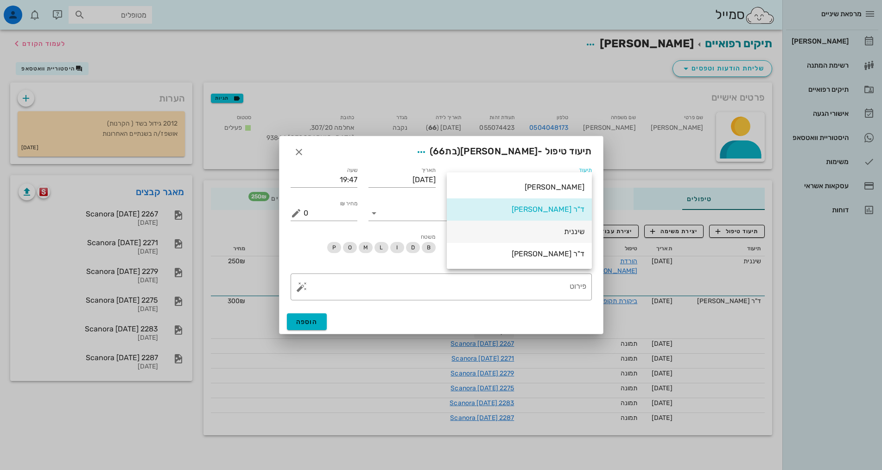
click at [564, 230] on div "שיננית" at bounding box center [519, 231] width 130 height 9
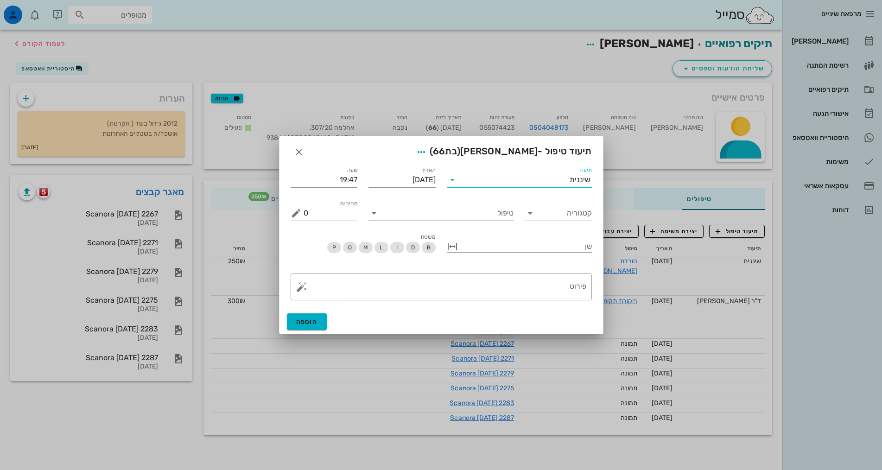
click at [497, 215] on input "טיפול" at bounding box center [448, 213] width 132 height 15
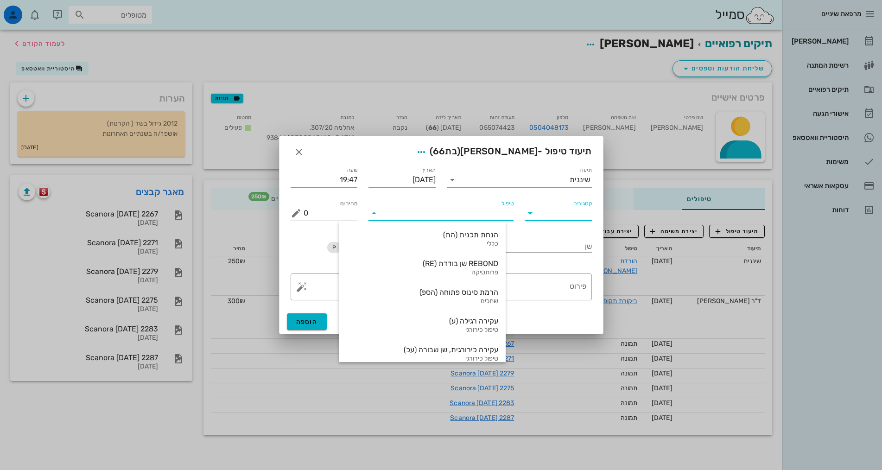
click at [575, 217] on input "קטגוריה" at bounding box center [566, 213] width 52 height 15
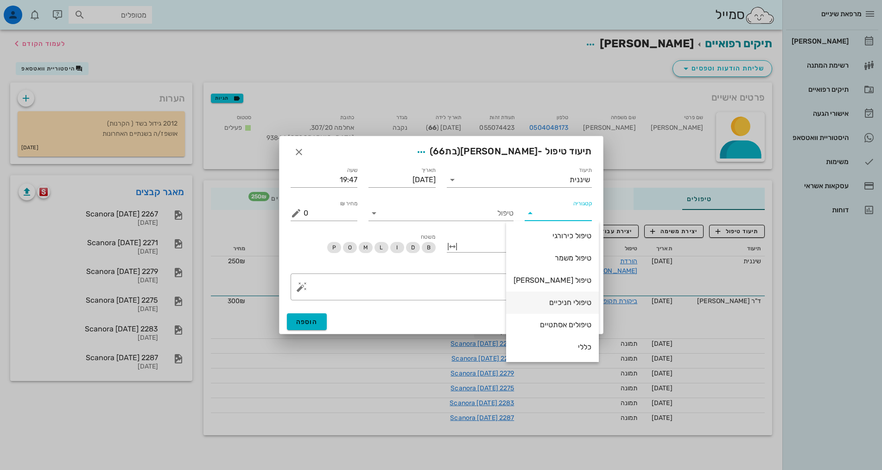
scroll to position [89, 0]
click at [572, 300] on div "שיננית" at bounding box center [553, 302] width 78 height 9
type input "שיננית"
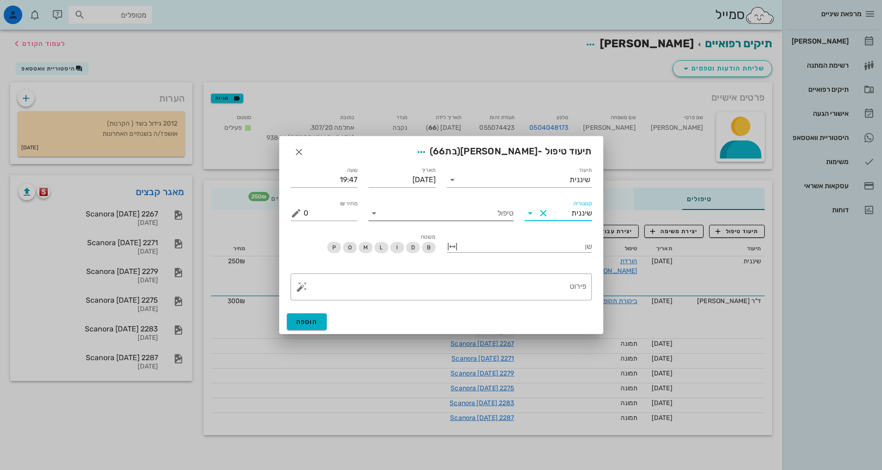
click at [498, 213] on input "טיפול" at bounding box center [448, 213] width 132 height 15
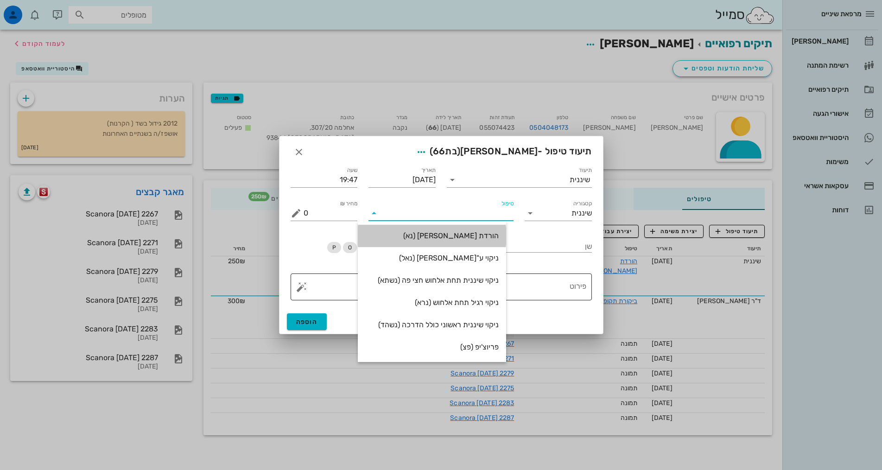
drag, startPoint x: 496, startPoint y: 241, endPoint x: 570, endPoint y: 296, distance: 92.4
click at [497, 242] on div "הורדת [PERSON_NAME] (נא)" at bounding box center [432, 236] width 134 height 20
type input "250"
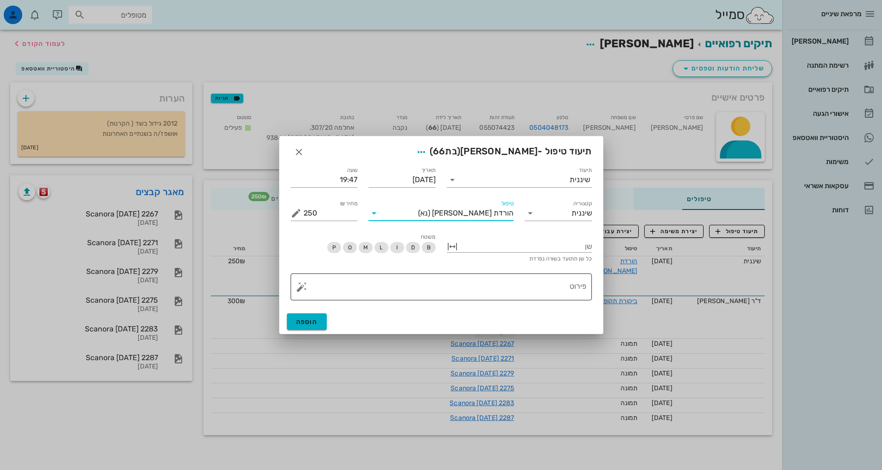
click at [566, 284] on textarea "פירוט" at bounding box center [445, 289] width 283 height 22
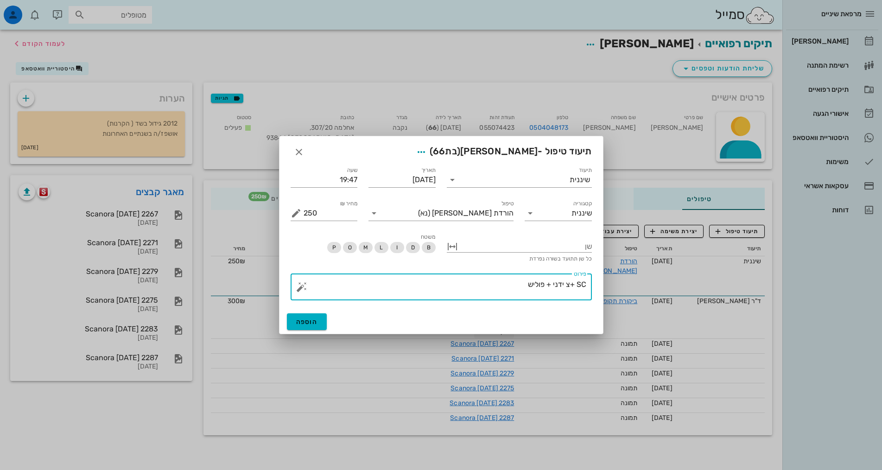
click at [568, 286] on textarea "SC +צ ידני + פוליש" at bounding box center [445, 289] width 283 height 22
click at [502, 280] on textarea "SC + ידני + פוליש" at bounding box center [445, 289] width 283 height 22
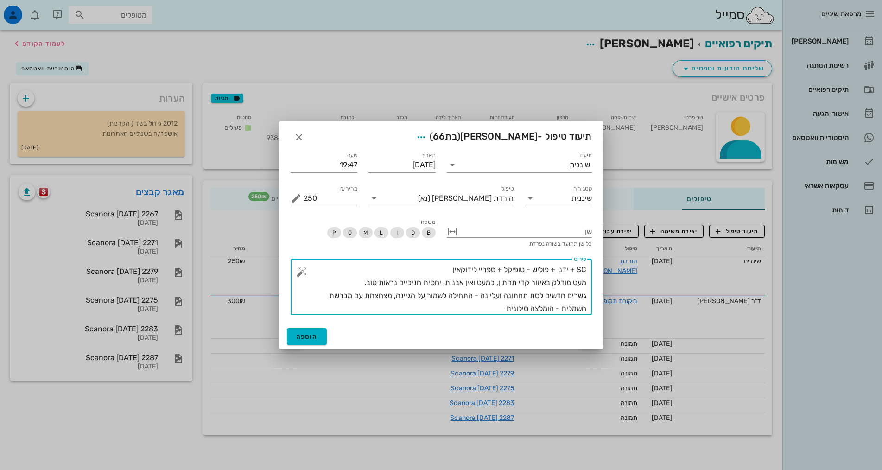
click at [520, 283] on textarea "SC + ידני + פוליש - טופיקל + ספריי לידוקאין מעט מודלק באיזור קדי תחתון, כמעט וא…" at bounding box center [445, 289] width 283 height 52
click at [503, 310] on textarea "SC + ידני + פוליש - טופיקל + ספריי לידוקאין מעט מודלק באיזור קדמי תחתון, כמעט ו…" at bounding box center [445, 289] width 283 height 52
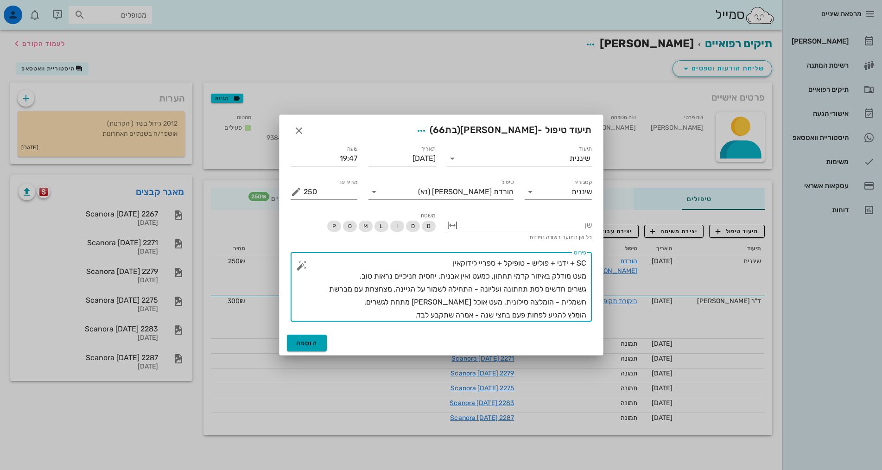
type textarea "SC + ידני + פוליש - טופיקל + ספריי לידוקאין מעט מודלק באיזור קדמי תחתון, כמעט ו…"
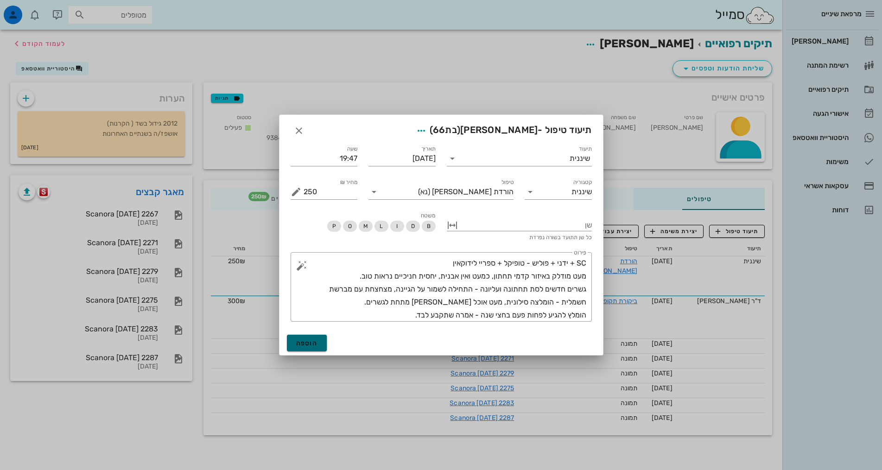
click at [309, 345] on span "הוספה" at bounding box center [307, 343] width 22 height 8
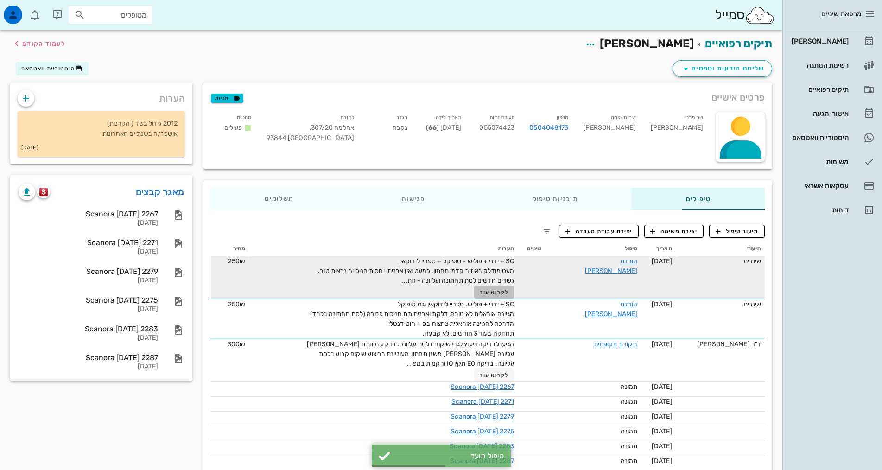
click at [493, 294] on span "לקרוא עוד" at bounding box center [494, 292] width 29 height 6
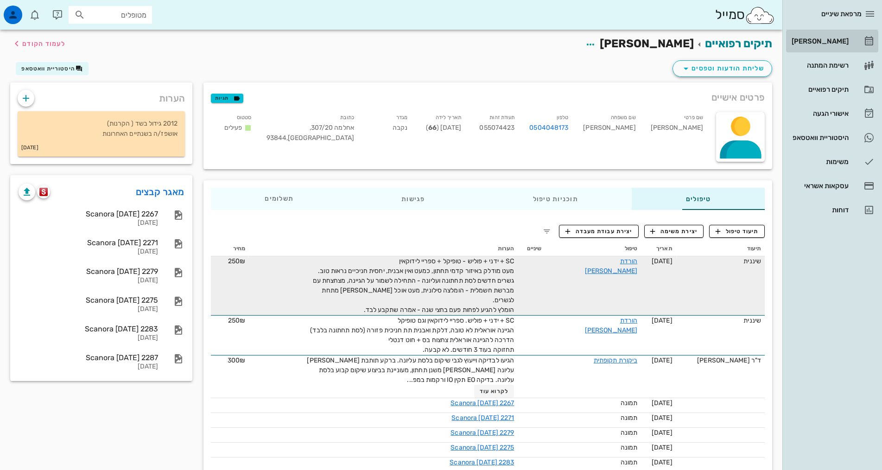
click at [833, 46] on div "[PERSON_NAME]" at bounding box center [819, 41] width 59 height 15
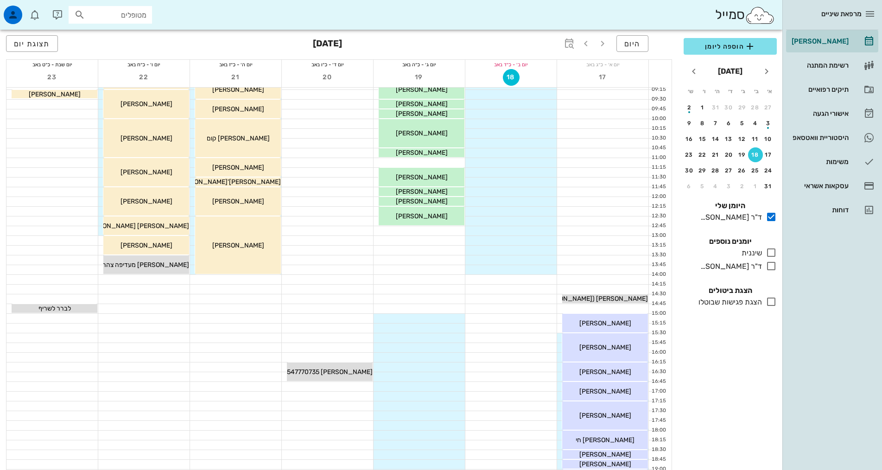
scroll to position [185, 0]
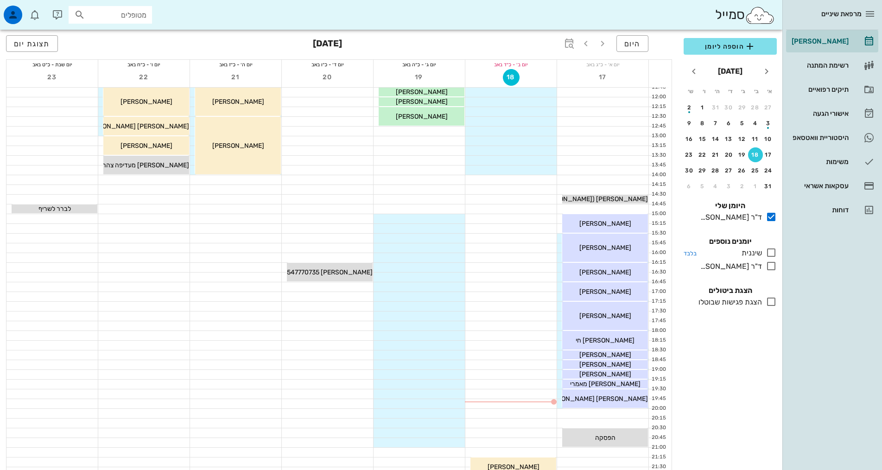
click at [774, 253] on icon at bounding box center [771, 252] width 11 height 11
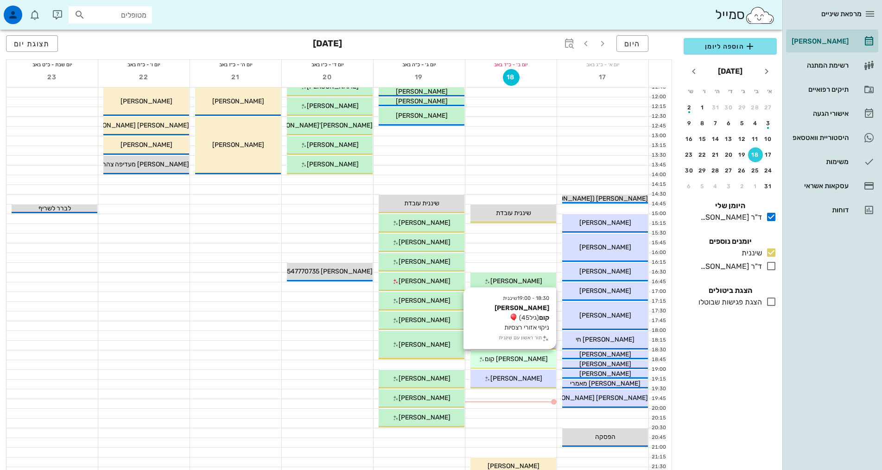
click at [533, 360] on div "[PERSON_NAME] קום" at bounding box center [514, 359] width 86 height 10
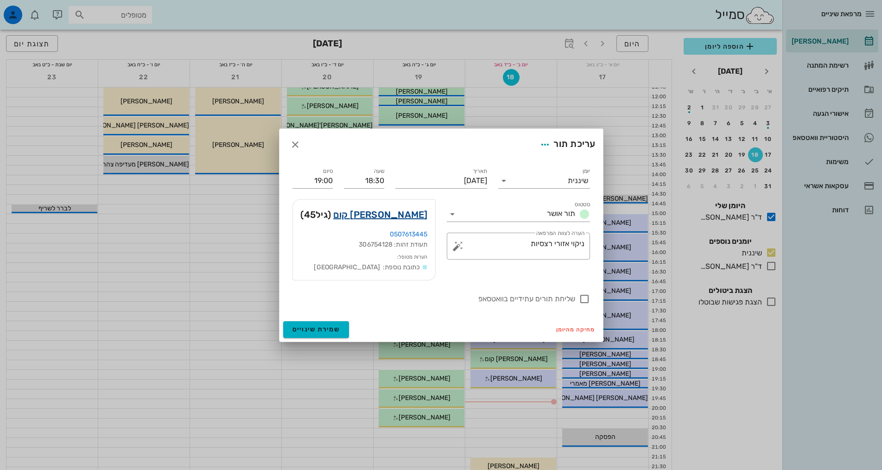
click at [415, 215] on link "[PERSON_NAME] קום" at bounding box center [380, 214] width 94 height 15
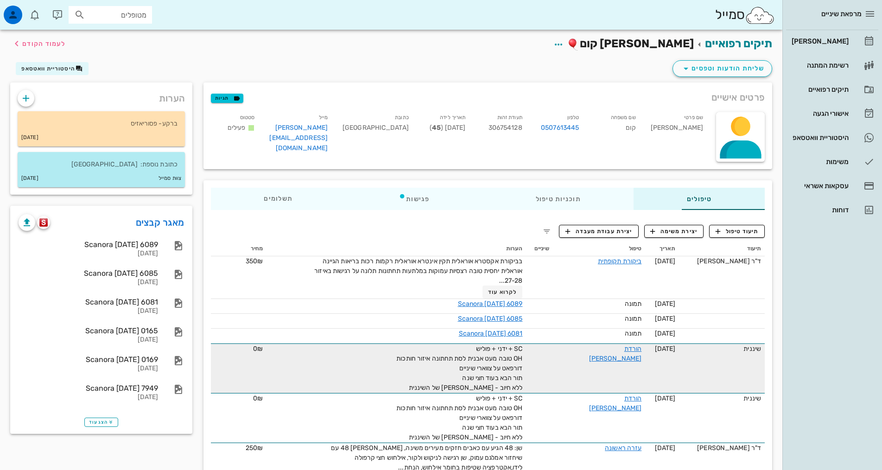
click at [454, 372] on span "SC + ידני + פוליש OH טובה מעט אבנית לסת תחתונה איזור חותכות דורפאט על צווארי שי…" at bounding box center [459, 368] width 126 height 47
drag, startPoint x: 411, startPoint y: 388, endPoint x: 512, endPoint y: 358, distance: 105.5
click at [512, 358] on tr "שיננית [DATE] הורדת [PERSON_NAME] SC + ידני + פוליש OH טובה מעט אבנית לסת תחתונ…" at bounding box center [488, 369] width 554 height 50
copy span "SC + ידני + פוליש OH טובה מעט אבנית לסת תחתונה איזור חותכות דורפאט על צווארי שי…"
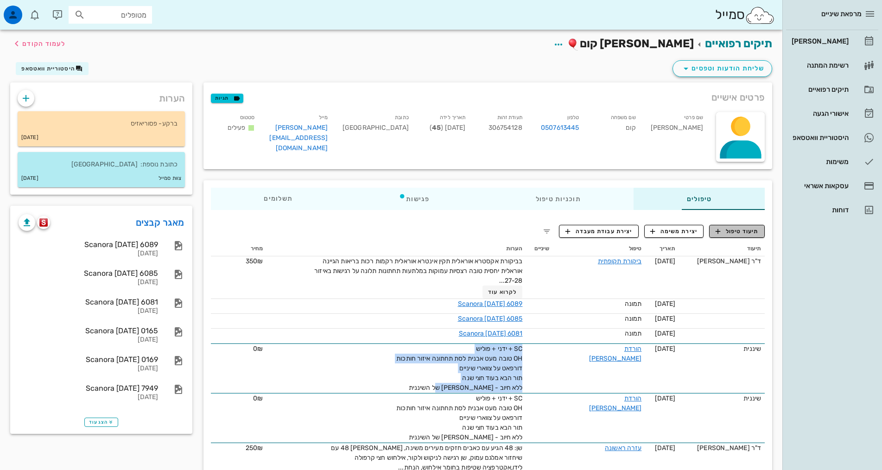
click at [757, 231] on span "תיעוד טיפול" at bounding box center [737, 231] width 43 height 8
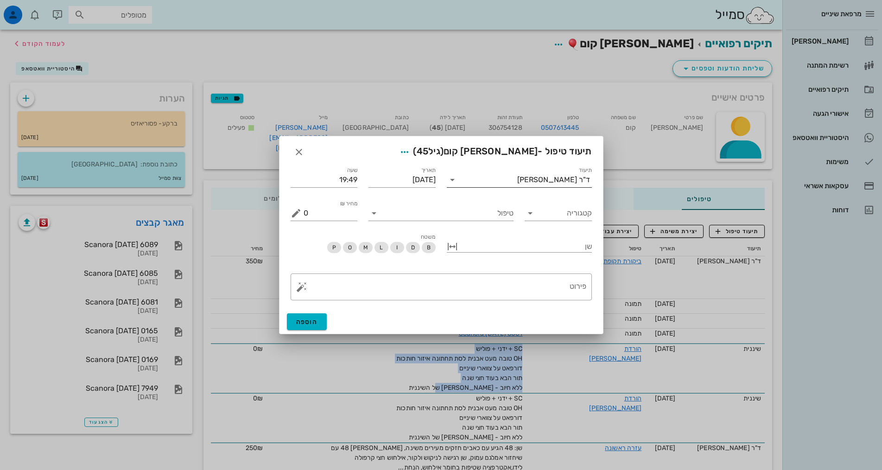
click at [553, 177] on div "ד"ר [PERSON_NAME]" at bounding box center [553, 180] width 73 height 8
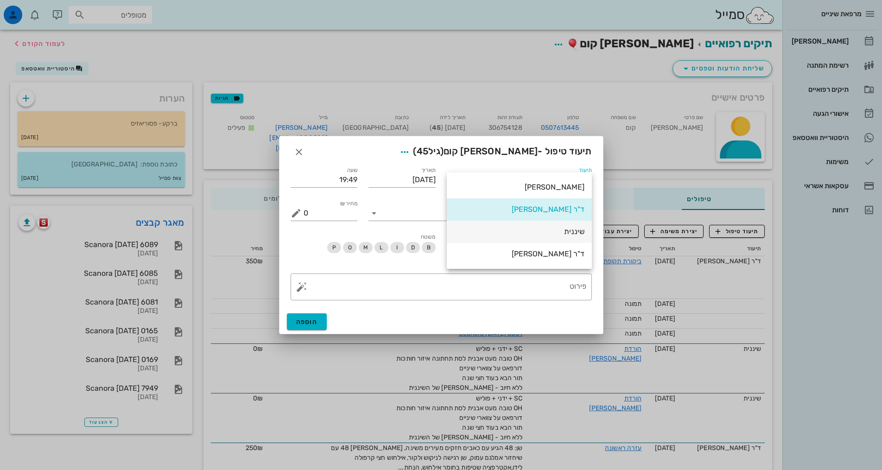
click at [560, 227] on div "שיננית" at bounding box center [519, 231] width 130 height 9
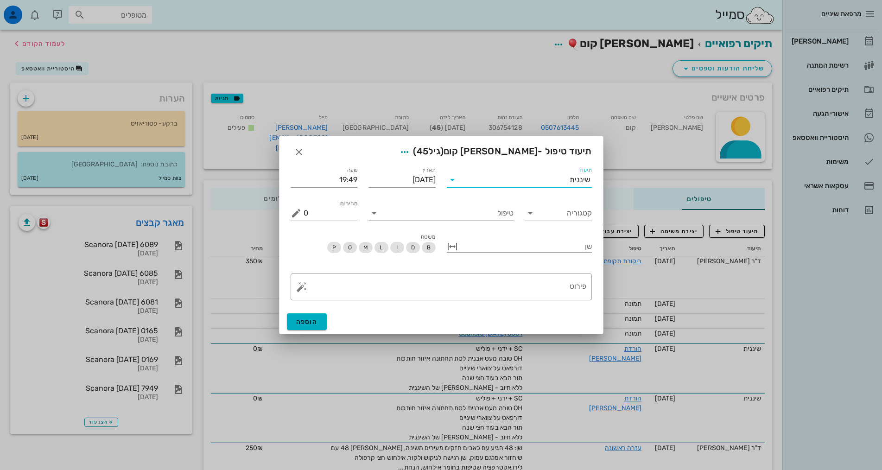
click at [507, 216] on input "טיפול" at bounding box center [448, 213] width 132 height 15
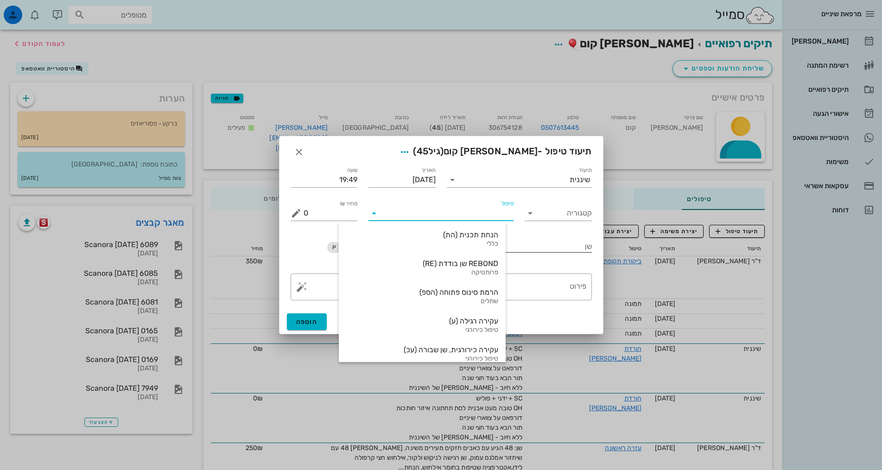
click at [562, 250] on div at bounding box center [526, 246] width 132 height 12
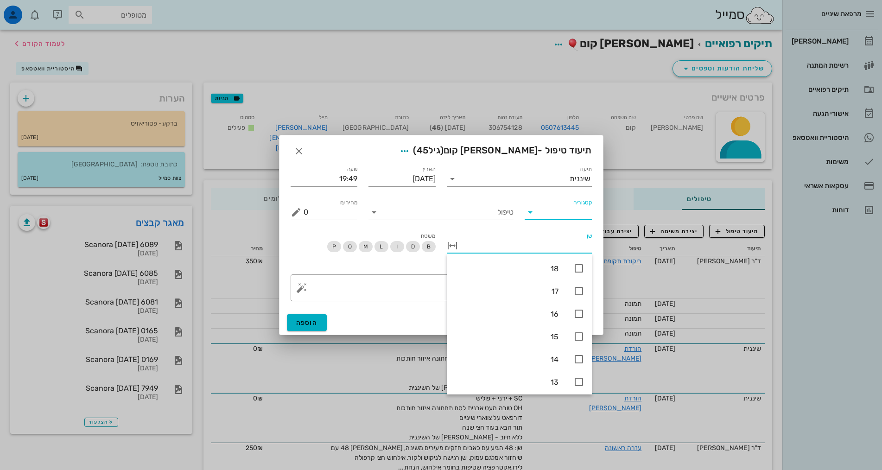
click at [577, 215] on input "קטגוריה" at bounding box center [566, 212] width 52 height 15
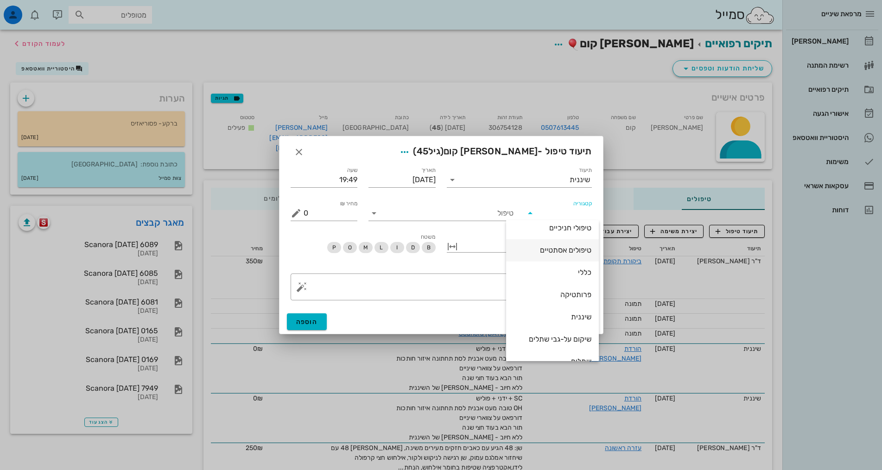
scroll to position [89, 0]
click at [576, 305] on div "שיננית" at bounding box center [553, 301] width 78 height 9
type input "שיננית"
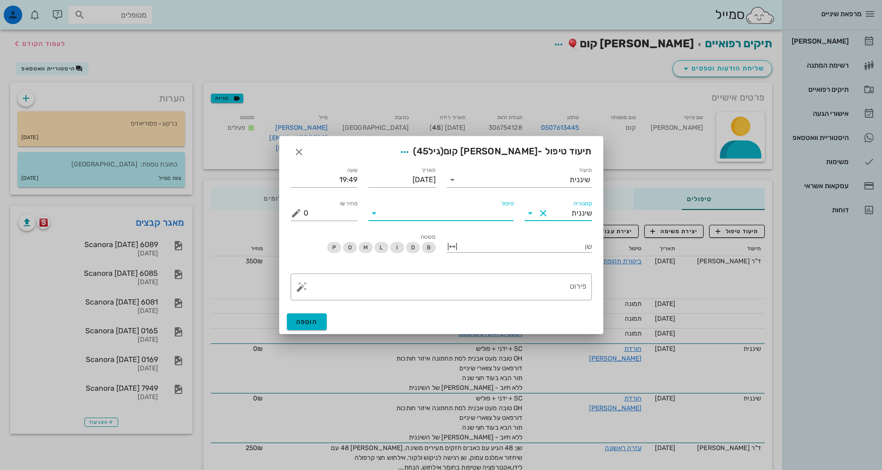
click at [485, 211] on input "טיפול" at bounding box center [448, 213] width 132 height 15
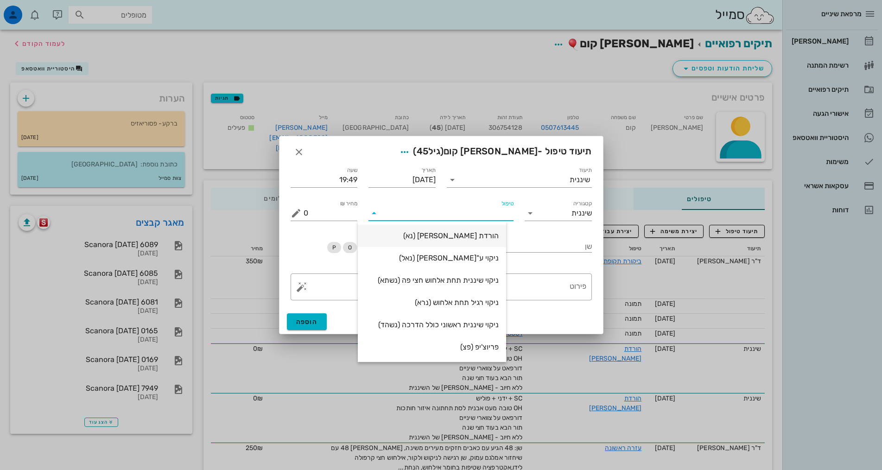
click at [494, 236] on div "הורדת [PERSON_NAME] (נא)" at bounding box center [432, 235] width 134 height 9
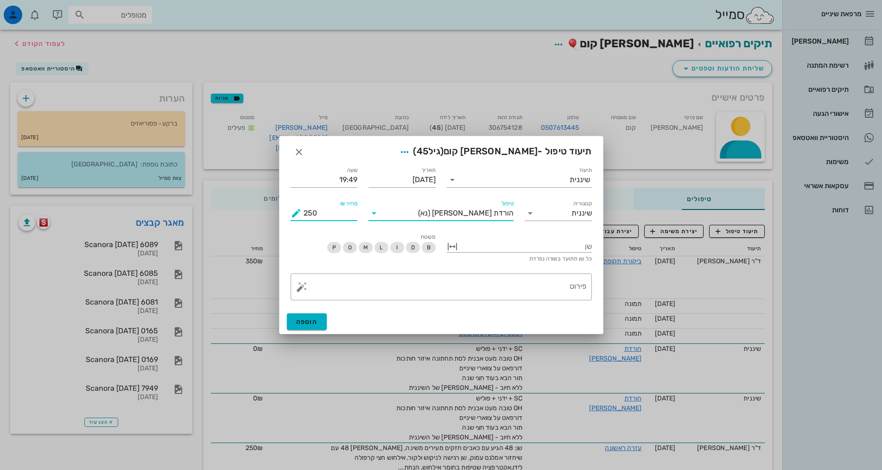
drag, startPoint x: 326, startPoint y: 213, endPoint x: 249, endPoint y: 200, distance: 77.5
click at [260, 197] on div "מרפאת שיניים יומן מרפאה רשימת המתנה תיקים רפואיים אישורי הגעה היסטוריית וואטסאפ…" at bounding box center [441, 457] width 882 height 915
type input "0"
click at [472, 288] on textarea "פירוט" at bounding box center [445, 289] width 283 height 22
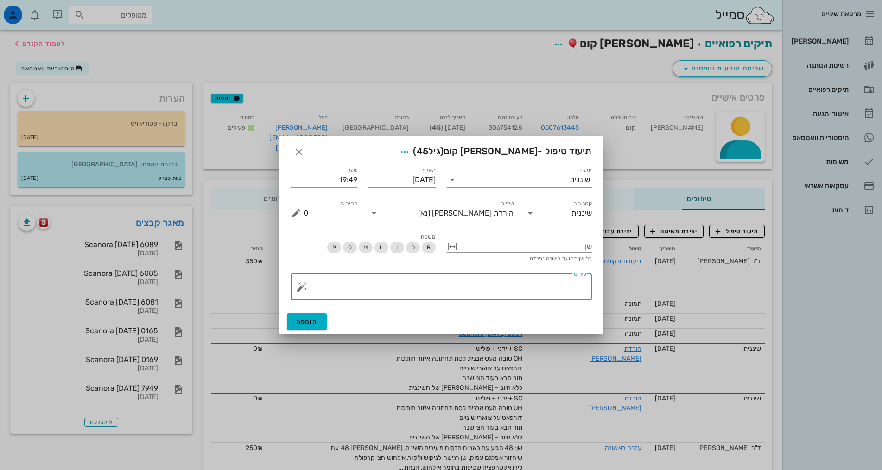
paste textarea "SC + ידני + פוליש OH טובה מעט אבנית לסת תחתונה איזור חותכות דורפאט על צווארי שי…"
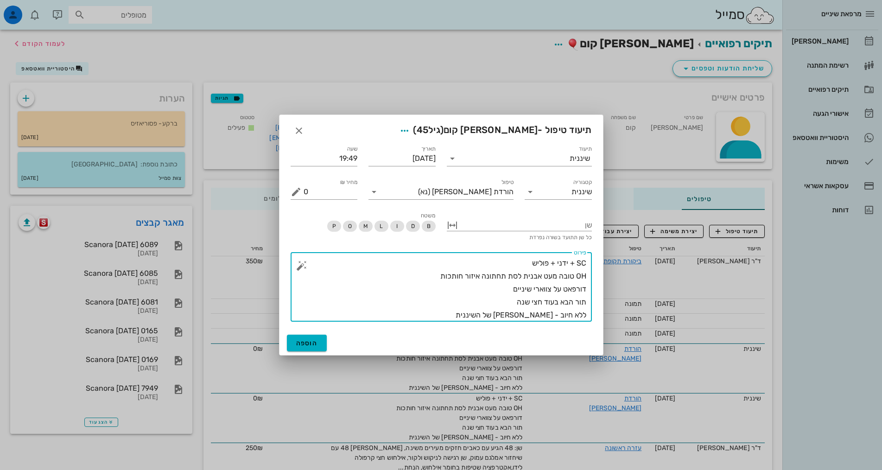
drag, startPoint x: 511, startPoint y: 290, endPoint x: 607, endPoint y: 283, distance: 96.2
click at [607, 283] on div "מרפאת שיניים יומן מרפאה רשימת המתנה תיקים רפואיים אישורי הגעה היסטוריית וואטסאפ…" at bounding box center [441, 457] width 882 height 915
type textarea "SC + ידני + פוליש OH טובה מעט אבנית לסת תחתונה איזור חותכות ניקוי איזורי רצסיות…"
click at [299, 345] on span "הוספה" at bounding box center [307, 343] width 22 height 8
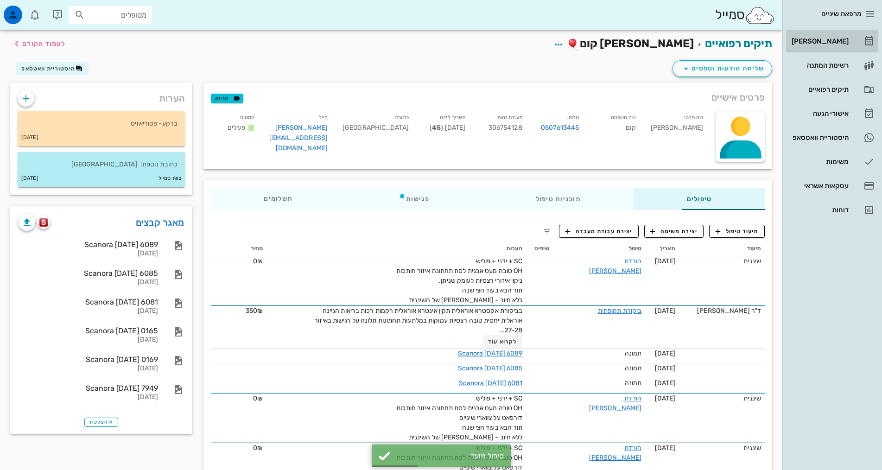
click at [851, 39] on link "[PERSON_NAME]" at bounding box center [832, 41] width 92 height 22
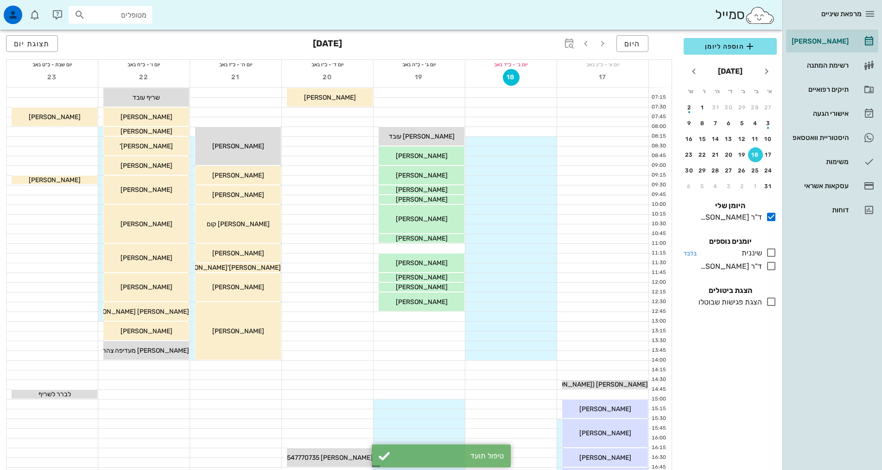
click at [774, 254] on icon at bounding box center [771, 252] width 11 height 11
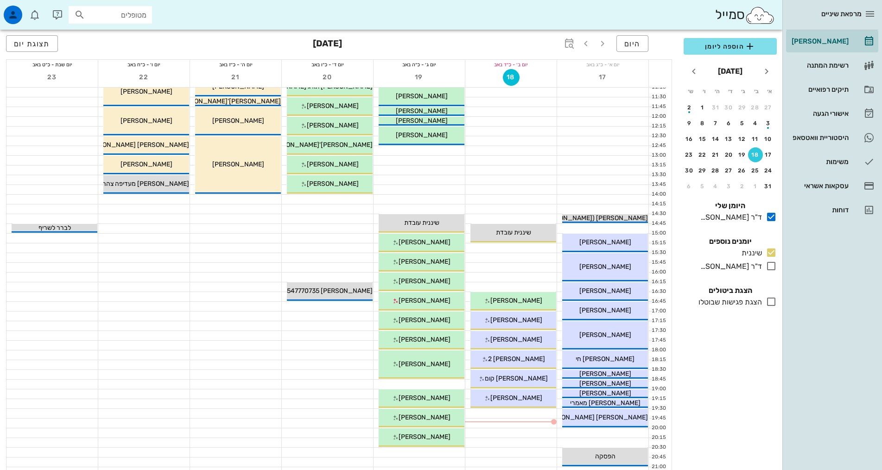
scroll to position [278, 0]
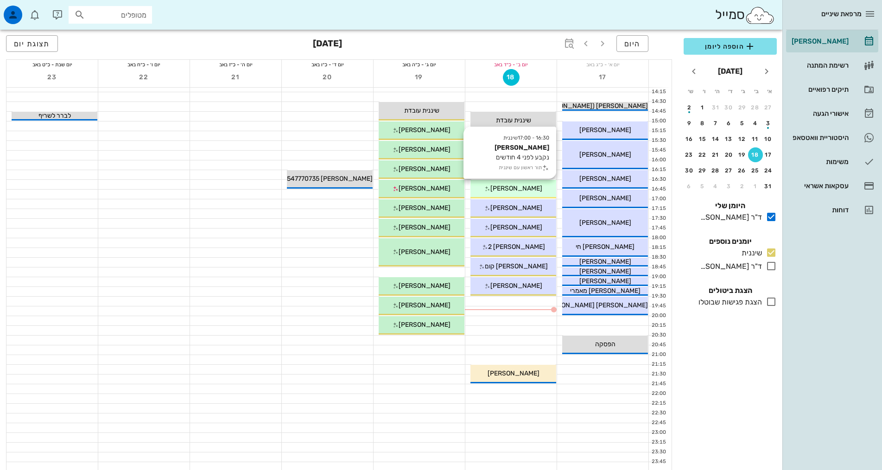
click at [530, 190] on span "[PERSON_NAME]" at bounding box center [517, 189] width 52 height 8
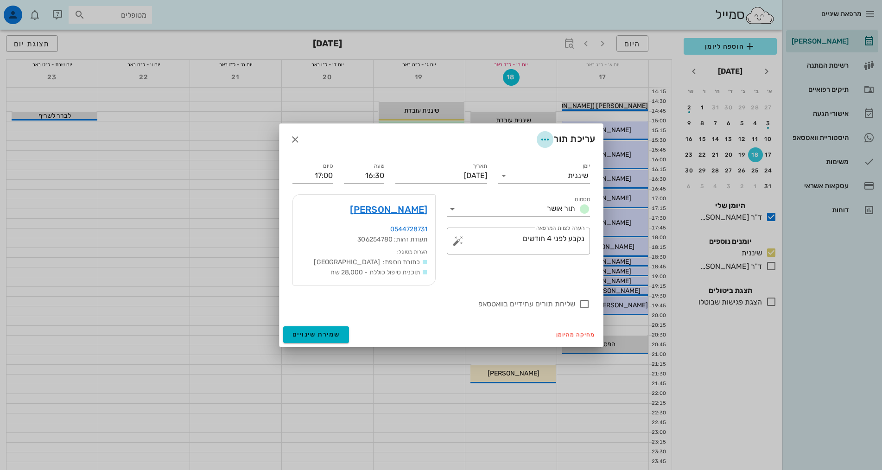
click at [540, 140] on icon "button" at bounding box center [545, 139] width 11 height 11
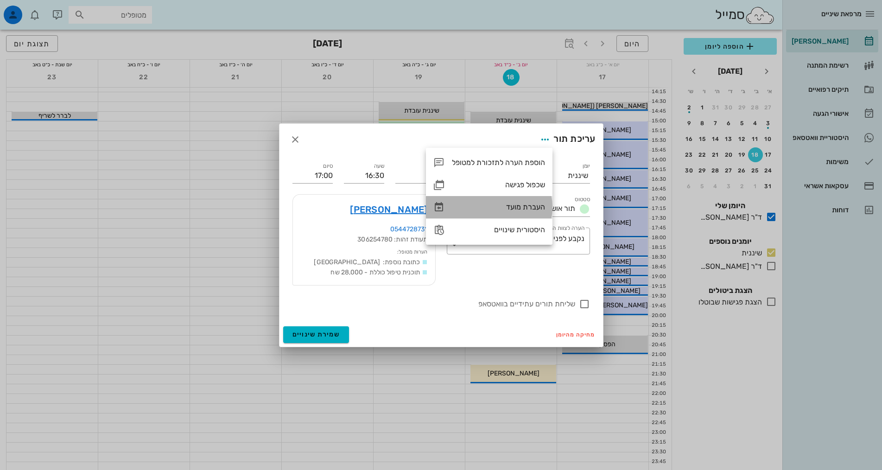
click at [539, 212] on div "העברת מועד" at bounding box center [489, 207] width 127 height 22
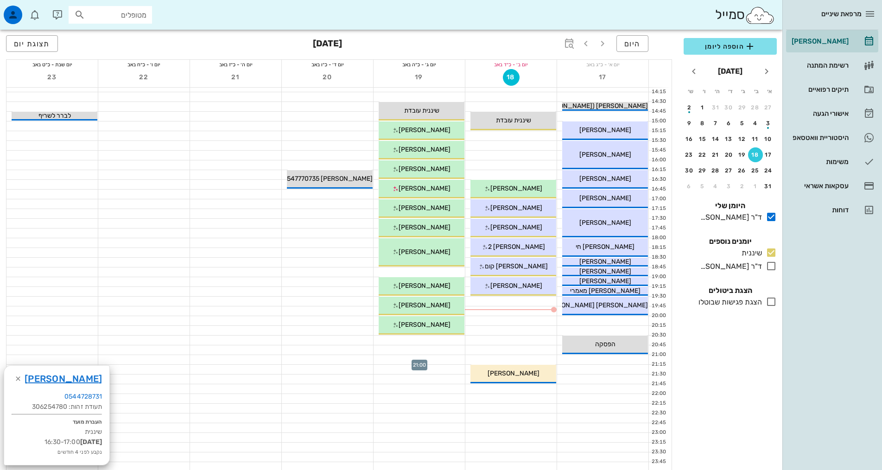
click at [434, 358] on div at bounding box center [419, 359] width 91 height 9
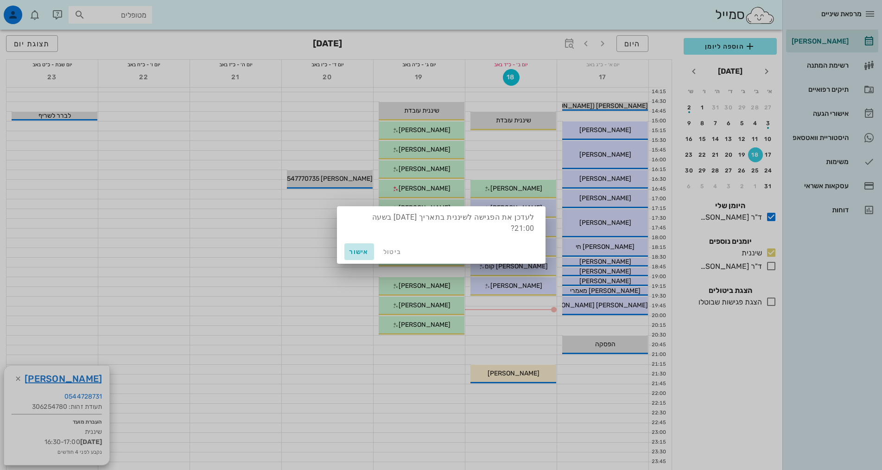
click at [357, 255] on span "אישור" at bounding box center [359, 252] width 22 height 8
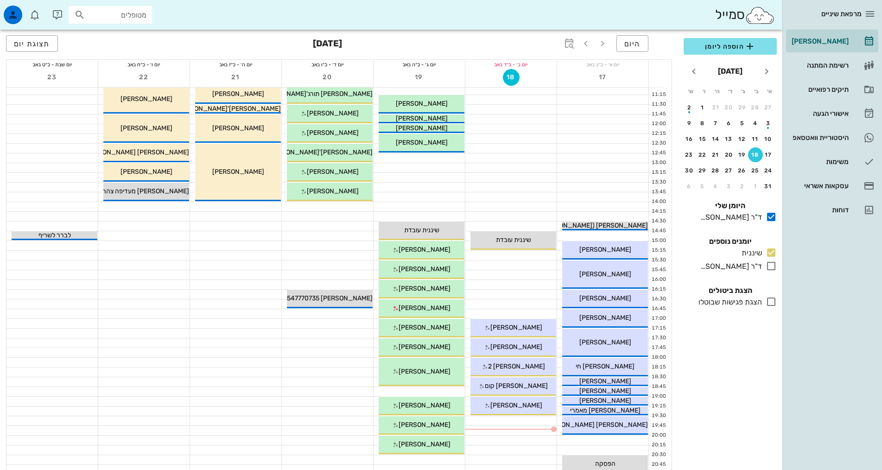
scroll to position [278, 0]
